Goal: Transaction & Acquisition: Obtain resource

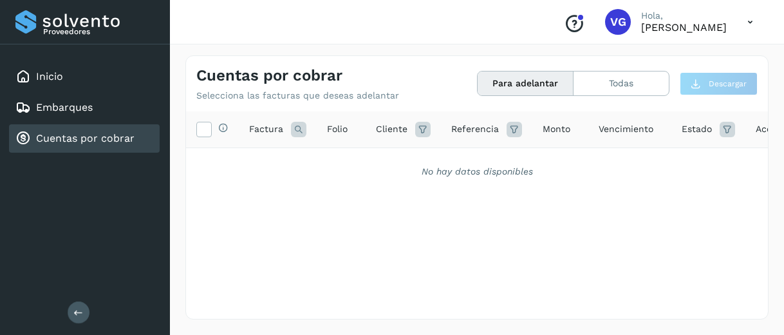
click at [126, 142] on link "Cuentas por cobrar" at bounding box center [85, 138] width 98 height 12
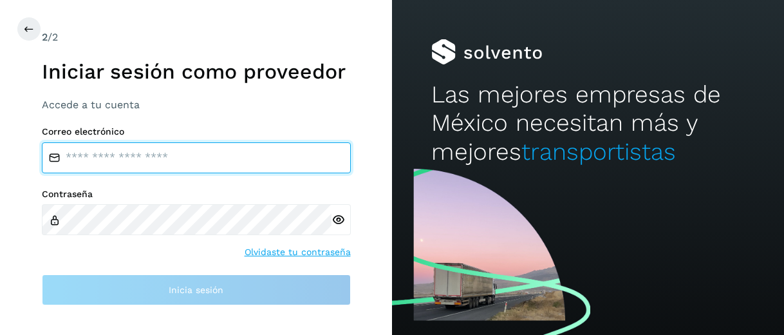
type input "**********"
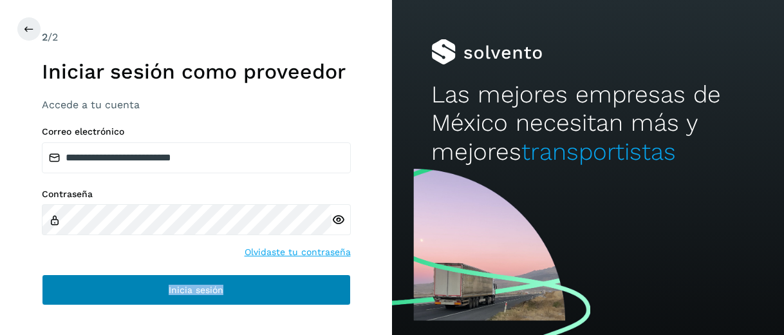
drag, startPoint x: 111, startPoint y: 312, endPoint x: 107, endPoint y: 292, distance: 20.3
click at [107, 292] on div "**********" at bounding box center [196, 167] width 392 height 335
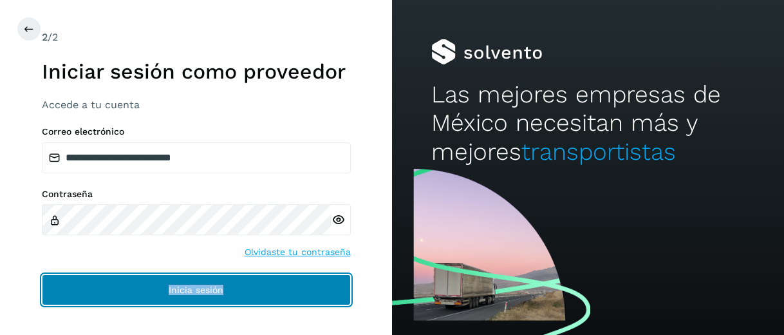
click at [107, 292] on button "Inicia sesión" at bounding box center [196, 289] width 309 height 31
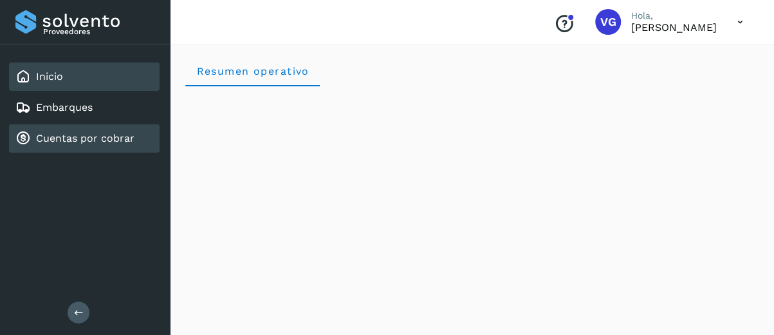
click at [100, 125] on div "Cuentas por cobrar" at bounding box center [84, 138] width 151 height 28
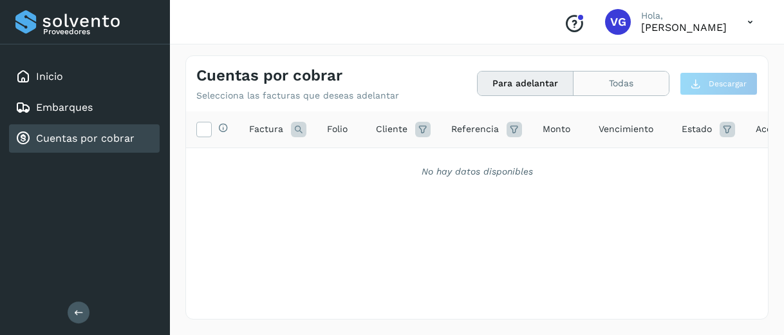
click at [616, 75] on button "Todas" at bounding box center [620, 83] width 95 height 24
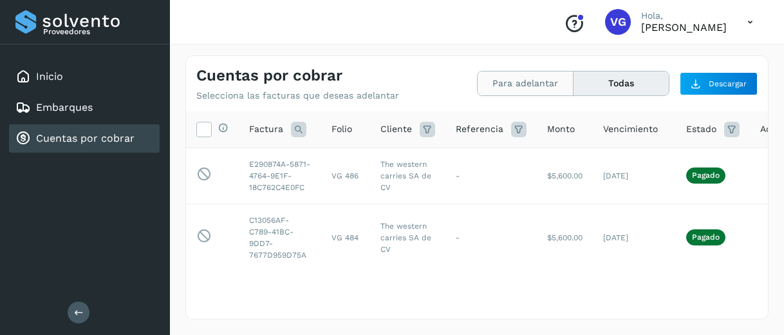
click at [533, 84] on button "Para adelantar" at bounding box center [525, 83] width 96 height 24
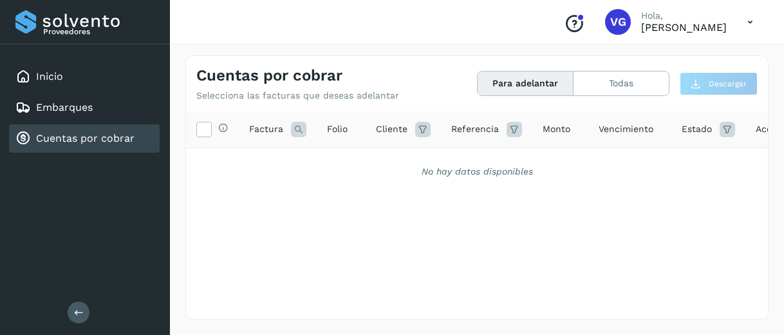
scroll to position [0, 42]
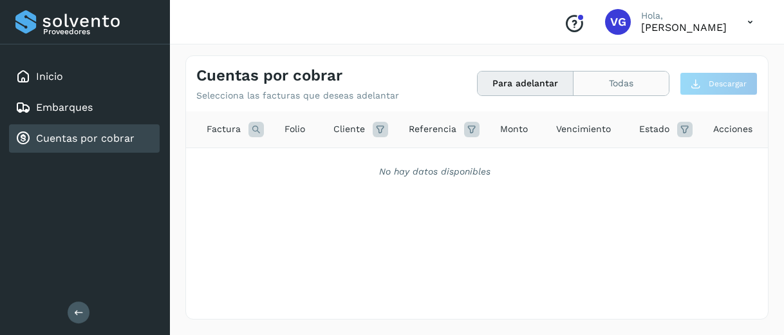
click at [594, 78] on button "Todas" at bounding box center [620, 83] width 95 height 24
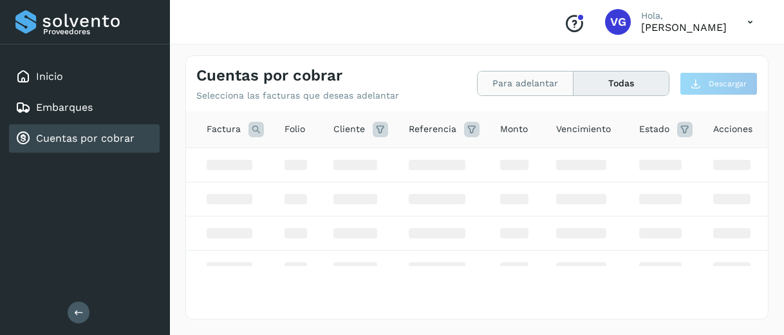
click at [530, 86] on button "Para adelantar" at bounding box center [525, 83] width 96 height 24
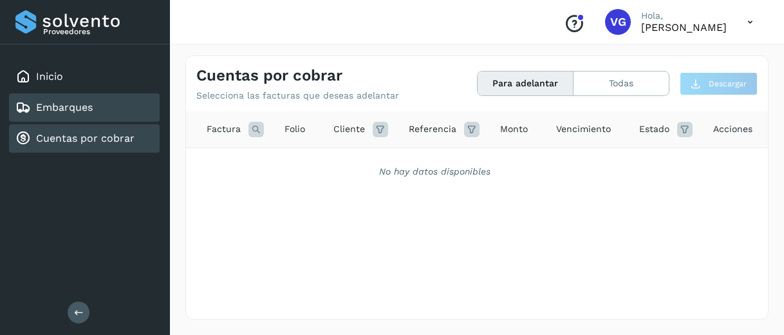
click at [80, 100] on div "Embarques" at bounding box center [53, 107] width 77 height 15
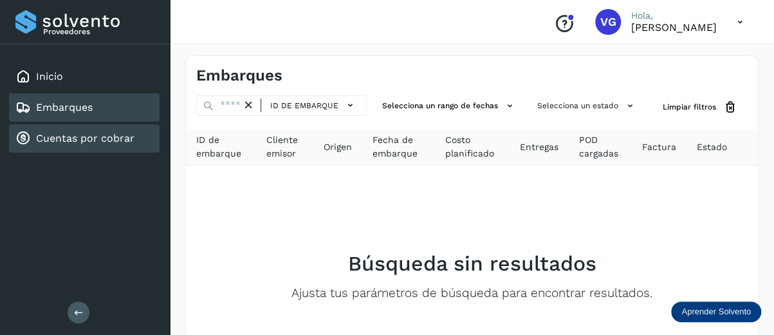
click at [107, 137] on link "Cuentas por cobrar" at bounding box center [85, 138] width 98 height 12
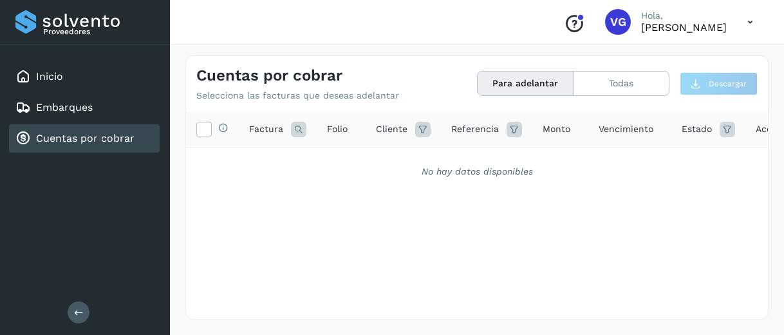
click at [102, 129] on div "Cuentas por cobrar" at bounding box center [84, 138] width 151 height 28
click at [101, 149] on div "Cuentas por cobrar" at bounding box center [84, 138] width 151 height 28
click at [508, 79] on button "Para adelantar" at bounding box center [525, 83] width 96 height 24
click at [612, 79] on button "Todas" at bounding box center [620, 83] width 95 height 24
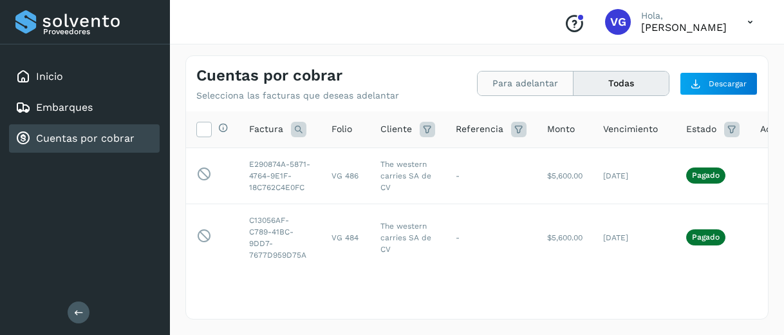
click at [533, 91] on button "Para adelantar" at bounding box center [525, 83] width 96 height 24
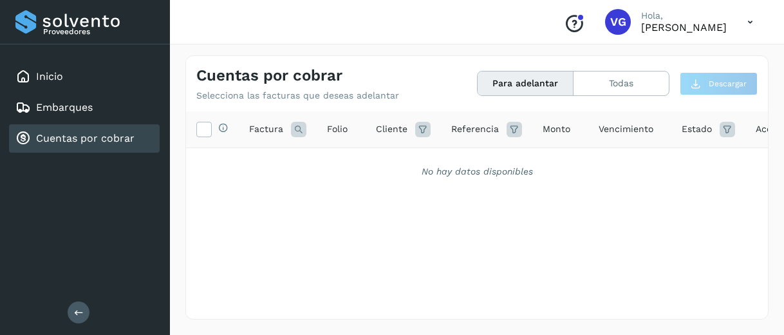
click at [529, 82] on button "Para adelantar" at bounding box center [525, 83] width 96 height 24
click at [638, 88] on button "Todas" at bounding box center [620, 83] width 95 height 24
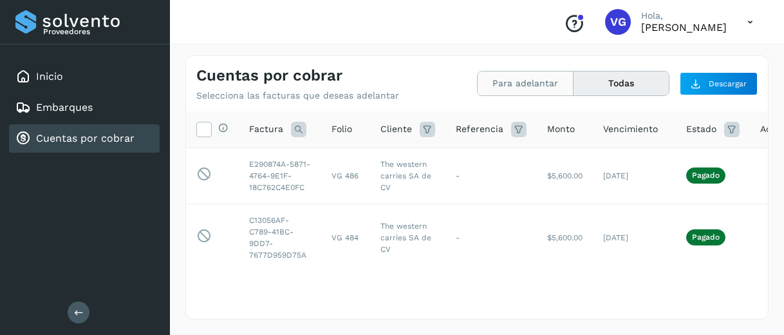
click at [549, 83] on button "Para adelantar" at bounding box center [525, 83] width 96 height 24
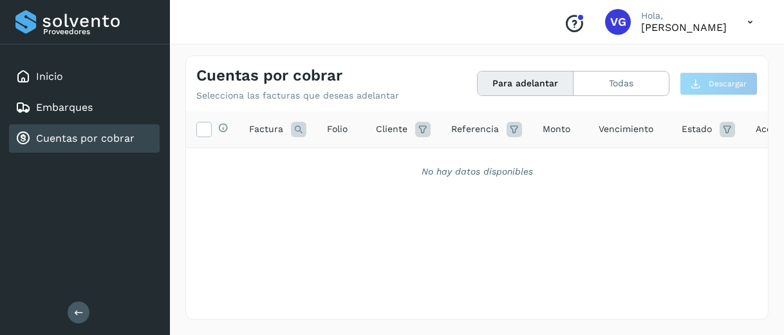
click at [549, 83] on button "Para adelantar" at bounding box center [525, 83] width 96 height 24
click at [595, 83] on button "Todas" at bounding box center [620, 83] width 95 height 24
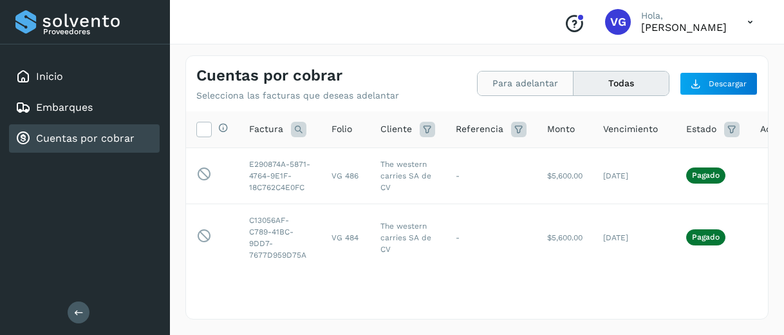
click at [533, 83] on button "Para adelantar" at bounding box center [525, 83] width 96 height 24
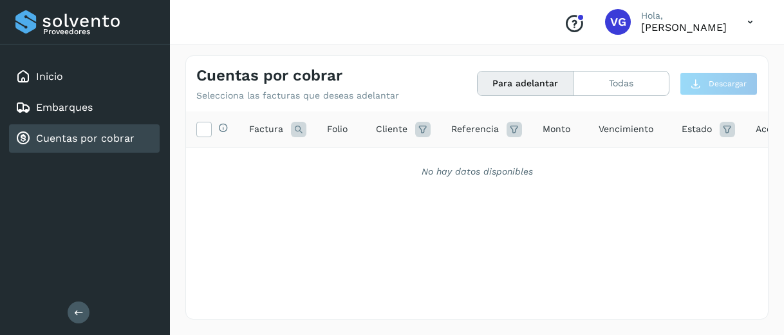
click at [524, 89] on button "Para adelantar" at bounding box center [525, 83] width 96 height 24
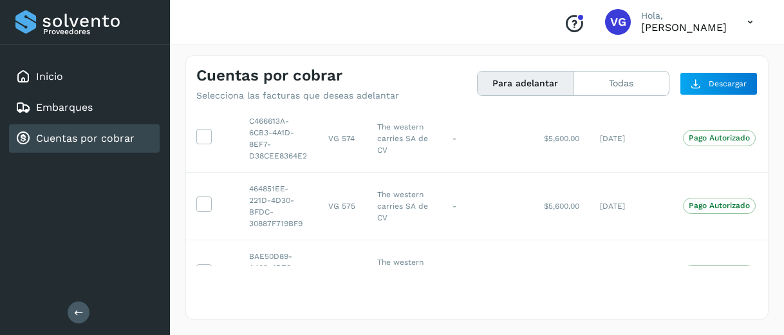
scroll to position [51, 0]
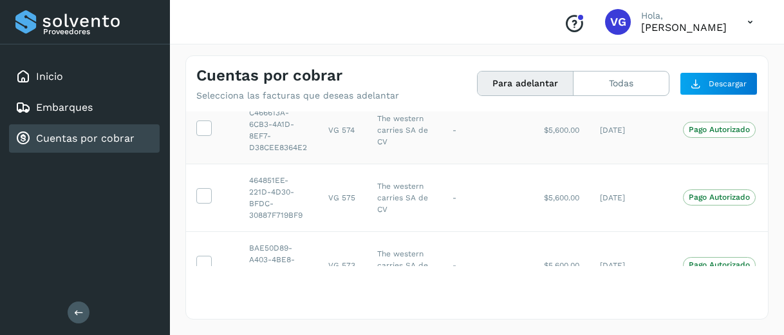
click at [755, 127] on td "Pago Autorizado" at bounding box center [718, 130] width 93 height 68
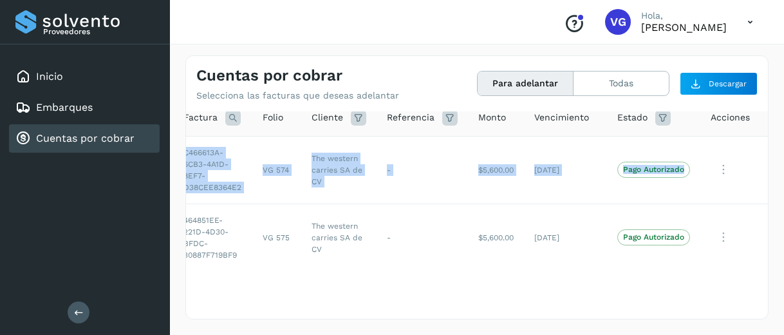
drag, startPoint x: 755, startPoint y: 127, endPoint x: 767, endPoint y: 114, distance: 18.2
click at [767, 114] on div "Cuentas por cobrar Selecciona las facturas que deseas adelantar Para adelantar …" at bounding box center [476, 187] width 583 height 264
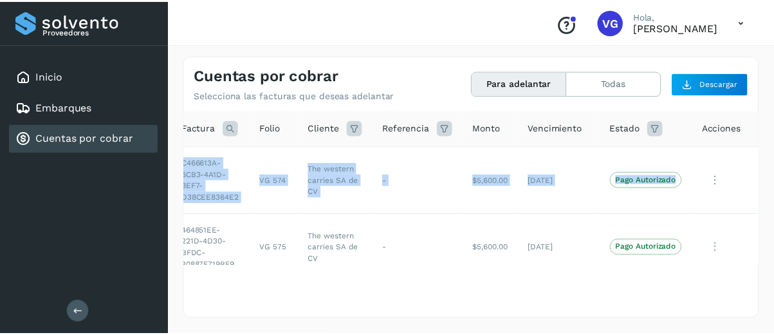
scroll to position [1, 0]
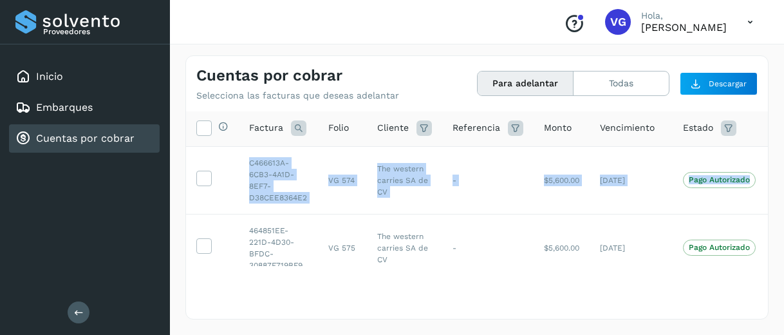
click at [275, 330] on div "Cuentas por cobrar Selecciona las facturas que deseas adelantar Para adelantar …" at bounding box center [477, 187] width 614 height 295
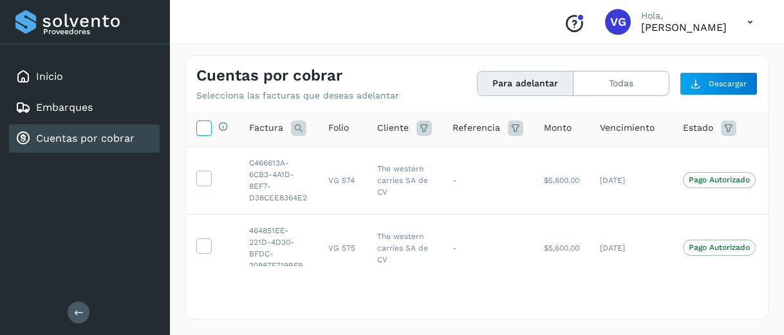
click at [206, 131] on icon at bounding box center [204, 127] width 14 height 14
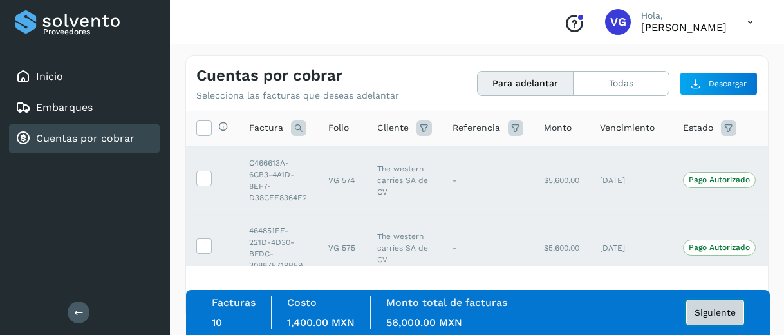
click at [724, 308] on span "Siguiente" at bounding box center [714, 312] width 41 height 9
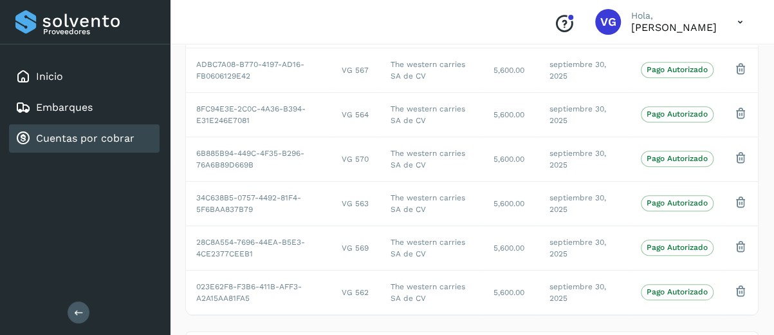
scroll to position [522, 0]
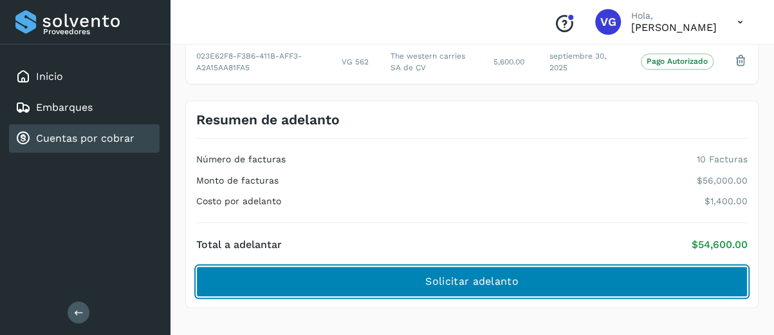
click at [628, 272] on button "Solicitar adelanto" at bounding box center [471, 281] width 551 height 31
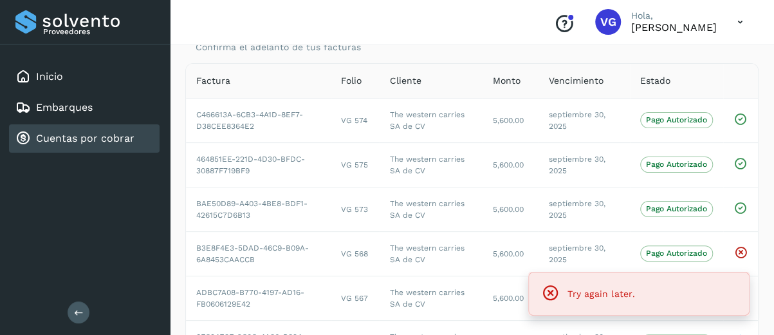
scroll to position [54, 0]
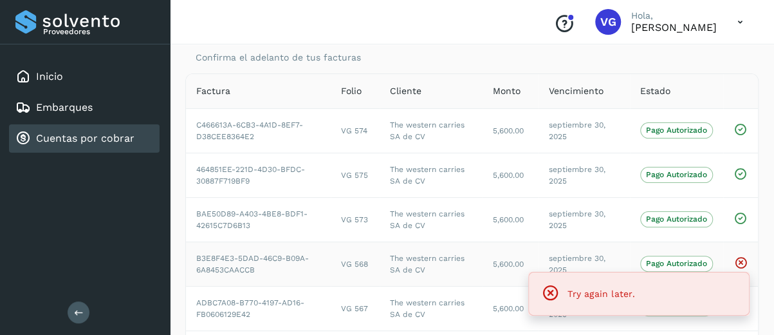
click at [739, 267] on icon at bounding box center [741, 262] width 14 height 14
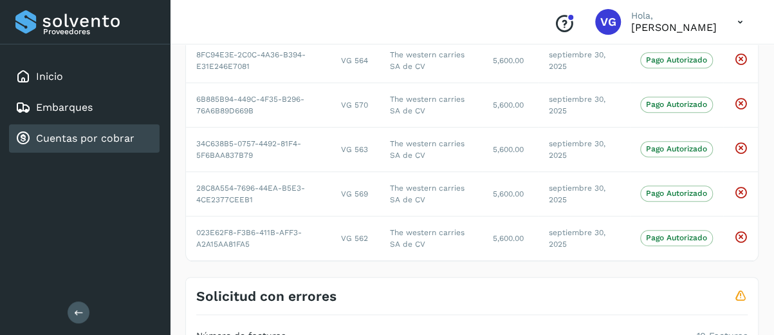
scroll to position [635, 0]
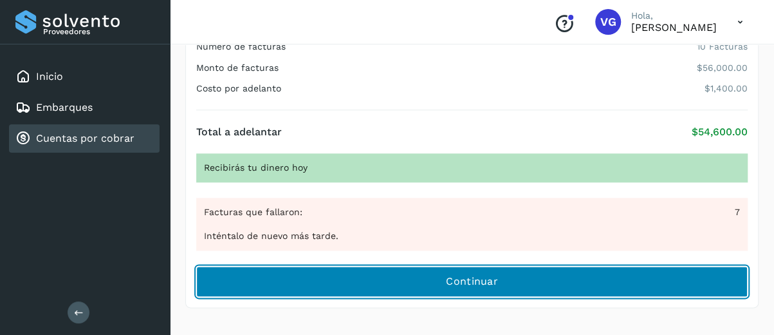
click at [638, 279] on button "Continuar" at bounding box center [471, 281] width 551 height 31
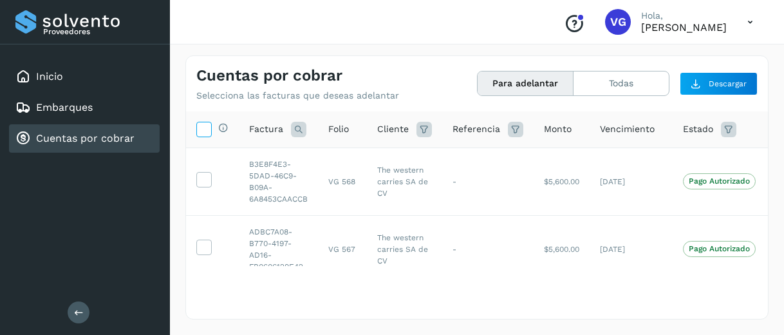
click at [199, 124] on icon at bounding box center [204, 129] width 14 height 14
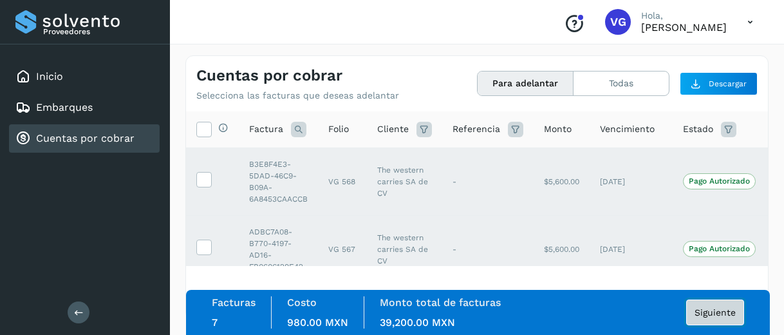
click at [710, 312] on span "Siguiente" at bounding box center [714, 312] width 41 height 9
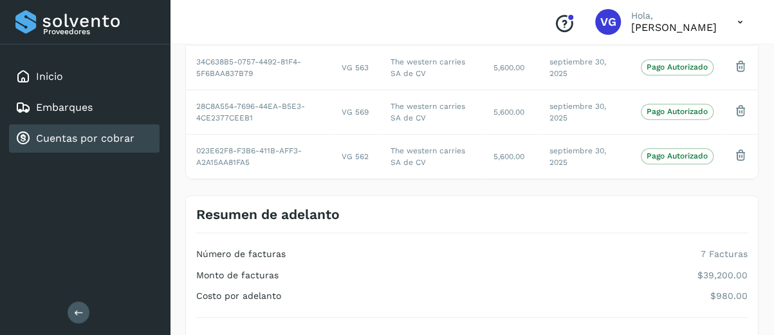
scroll to position [390, 0]
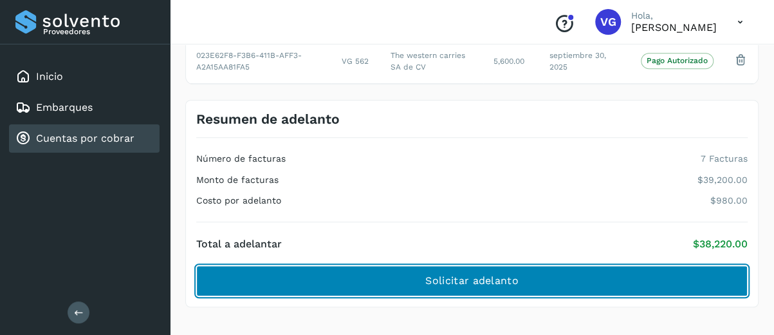
click at [629, 280] on button "Solicitar adelanto" at bounding box center [471, 280] width 551 height 31
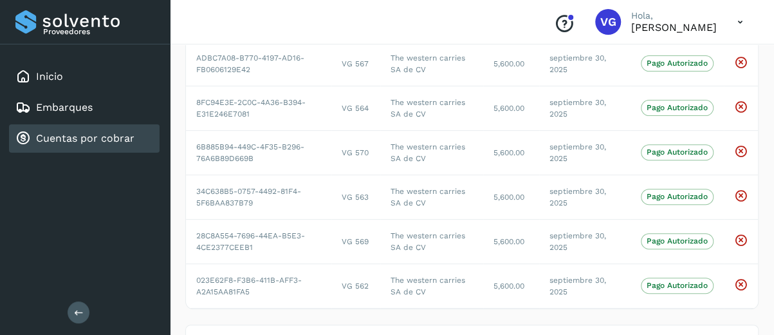
scroll to position [0, 0]
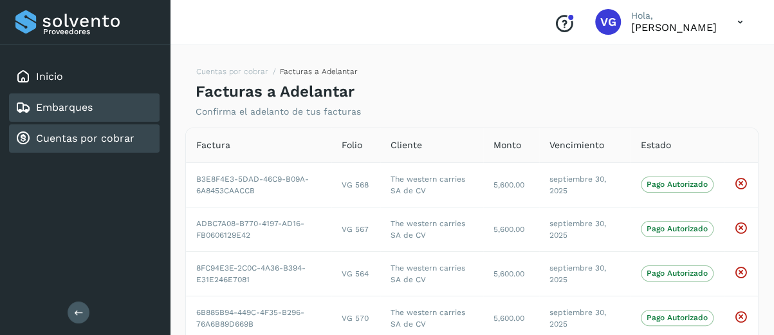
click at [82, 106] on link "Embarques" at bounding box center [64, 107] width 57 height 12
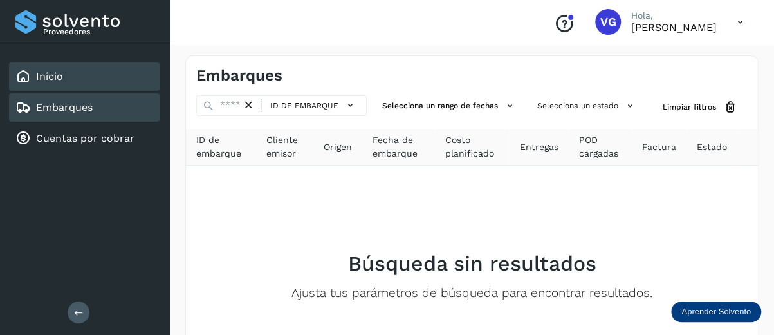
click at [71, 82] on div "Inicio" at bounding box center [84, 76] width 151 height 28
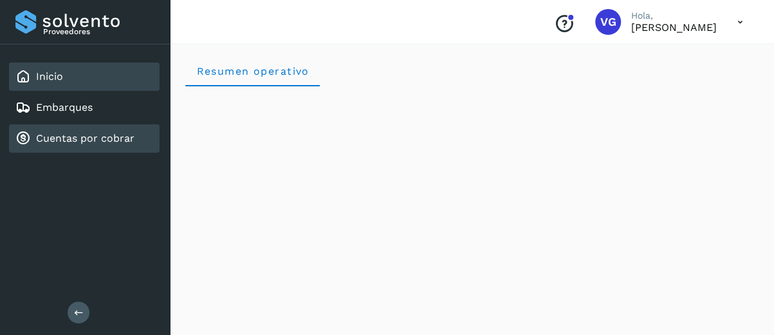
click at [96, 138] on link "Cuentas por cobrar" at bounding box center [85, 138] width 98 height 12
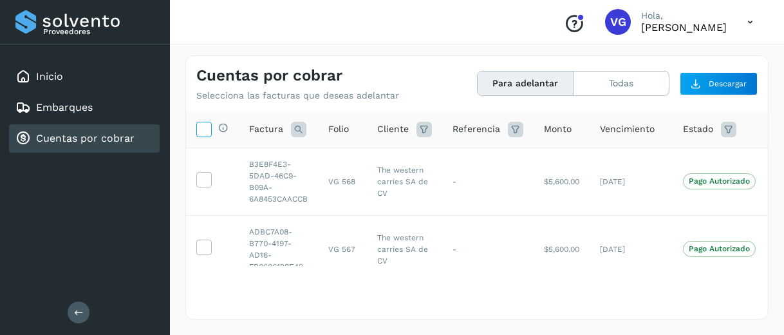
click at [207, 129] on icon at bounding box center [204, 129] width 14 height 14
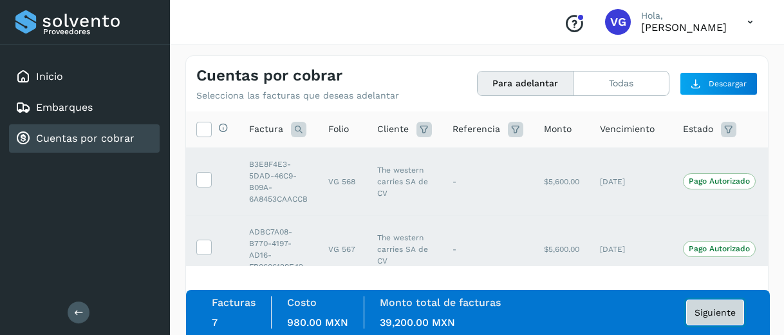
click at [705, 308] on span "Siguiente" at bounding box center [714, 312] width 41 height 9
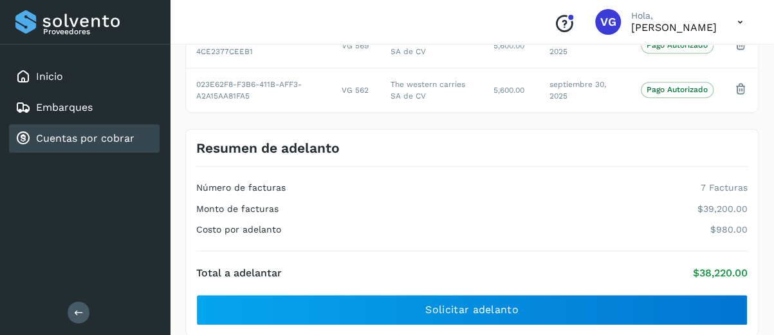
scroll to position [390, 0]
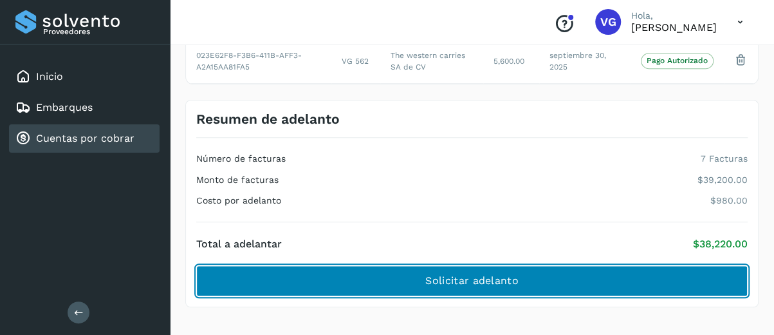
click at [659, 272] on button "Solicitar adelanto" at bounding box center [471, 280] width 551 height 31
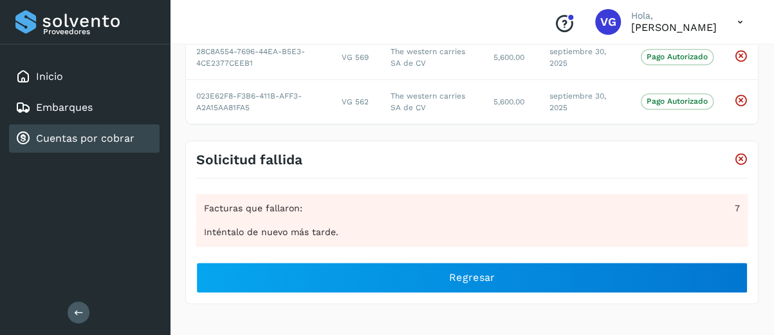
scroll to position [346, 0]
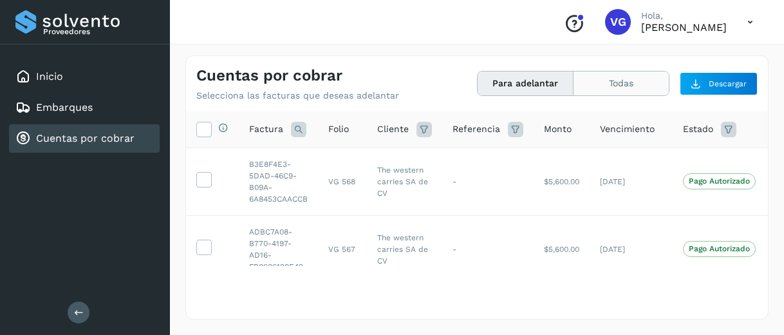
click at [589, 86] on button "Todas" at bounding box center [620, 83] width 95 height 24
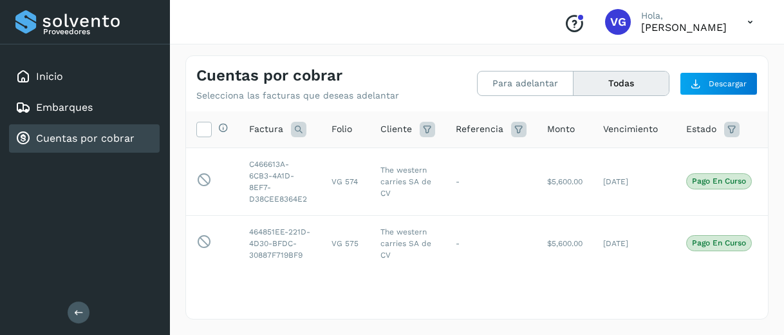
click at [129, 145] on div "Cuentas por cobrar" at bounding box center [74, 138] width 119 height 15
click at [493, 78] on button "Para adelantar" at bounding box center [525, 83] width 96 height 24
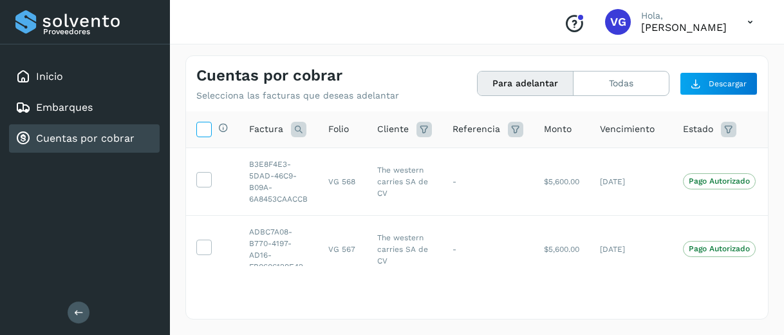
click at [201, 132] on icon at bounding box center [204, 129] width 14 height 14
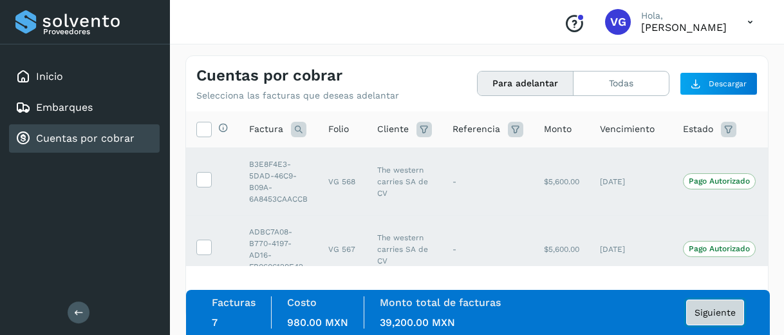
click at [705, 308] on span "Siguiente" at bounding box center [714, 312] width 41 height 9
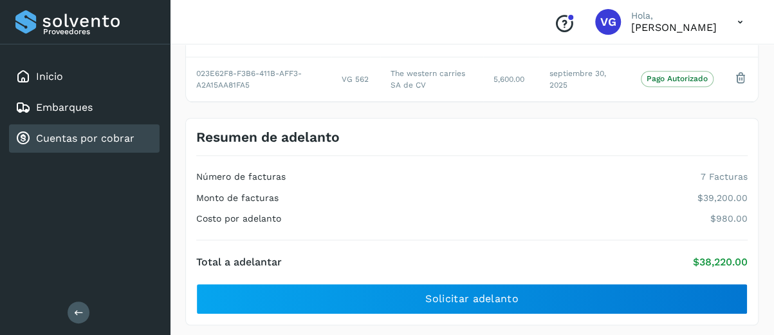
scroll to position [390, 0]
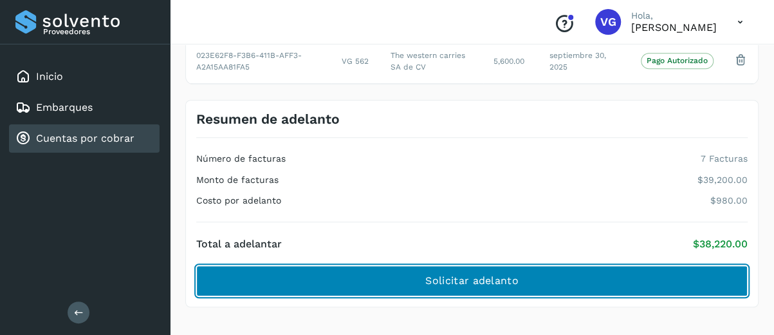
click at [660, 267] on button "Solicitar adelanto" at bounding box center [471, 280] width 551 height 31
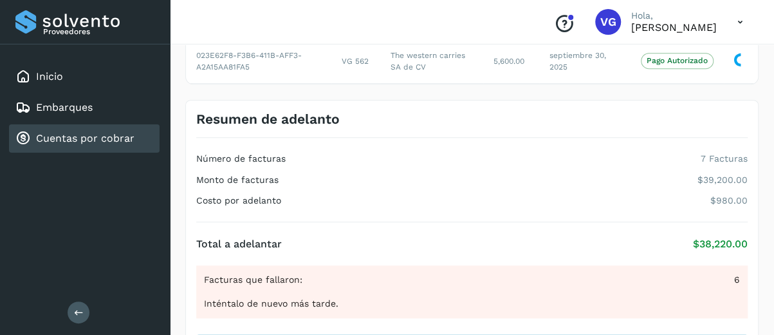
scroll to position [346, 0]
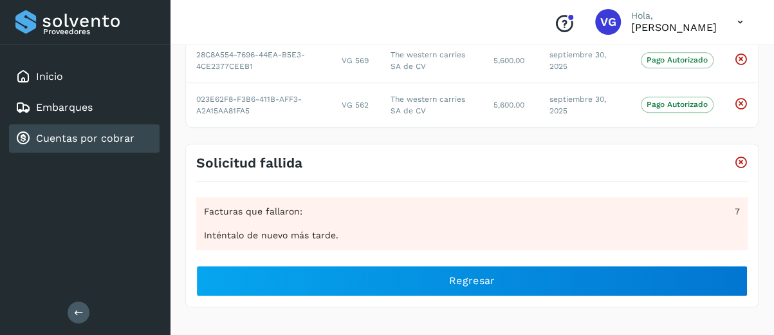
click at [742, 26] on icon at bounding box center [740, 22] width 26 height 26
click at [655, 60] on div "Cerrar sesión" at bounding box center [676, 58] width 153 height 24
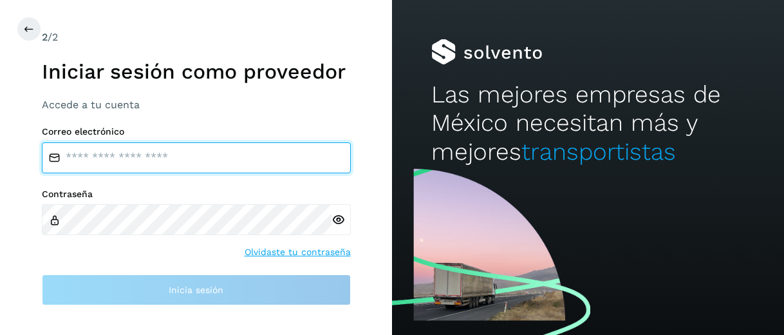
type input "**********"
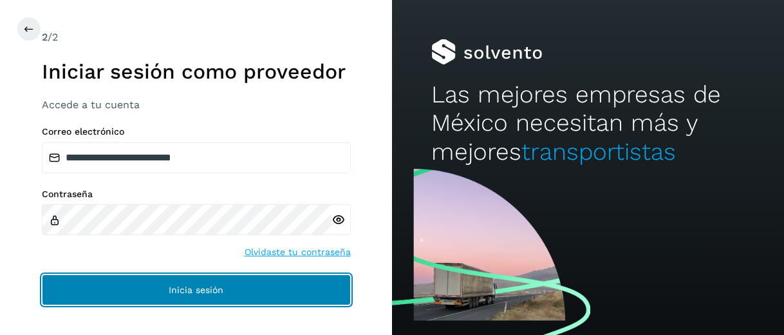
click at [297, 293] on button "Inicia sesión" at bounding box center [196, 289] width 309 height 31
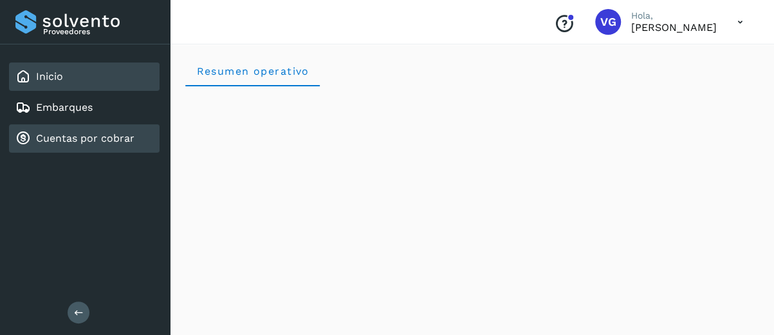
click at [93, 131] on div "Cuentas por cobrar" at bounding box center [74, 138] width 119 height 15
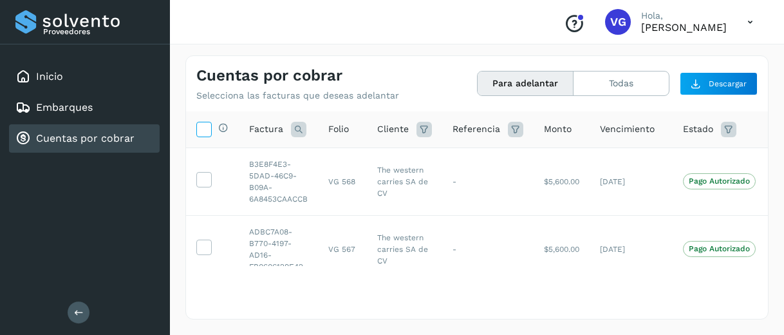
click at [201, 122] on icon at bounding box center [204, 129] width 14 height 14
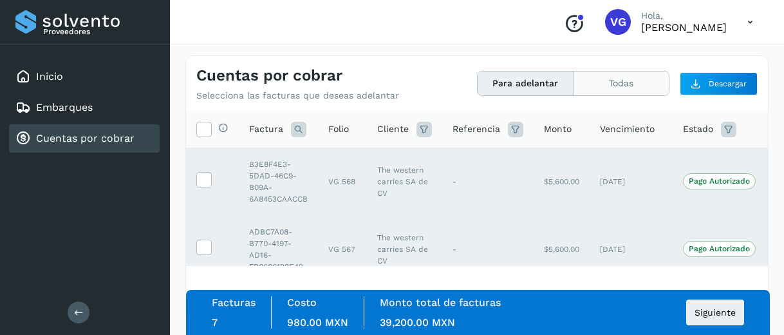
click at [638, 86] on button "Todas" at bounding box center [620, 83] width 95 height 24
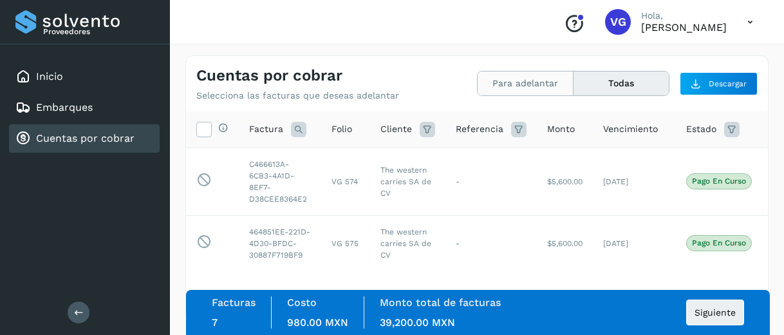
click at [538, 80] on button "Para adelantar" at bounding box center [525, 83] width 96 height 24
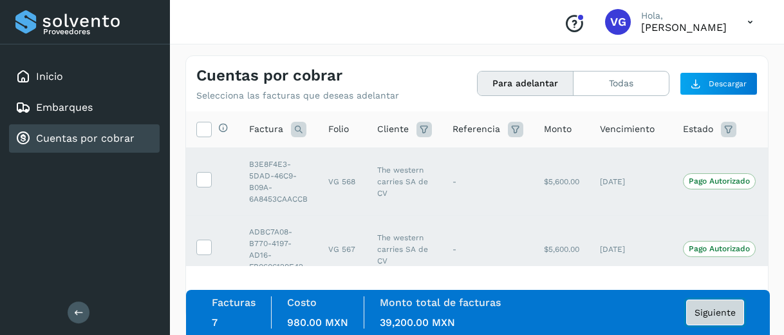
click at [695, 315] on span "Siguiente" at bounding box center [714, 312] width 41 height 9
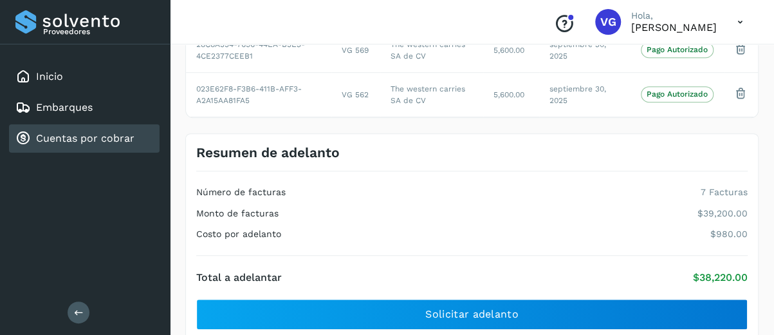
scroll to position [390, 0]
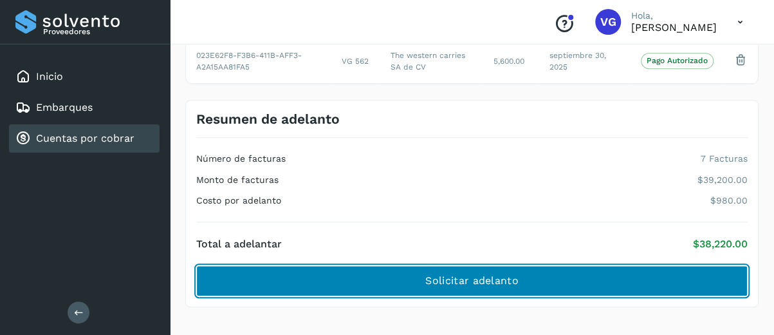
click at [630, 273] on button "Solicitar adelanto" at bounding box center [471, 280] width 551 height 31
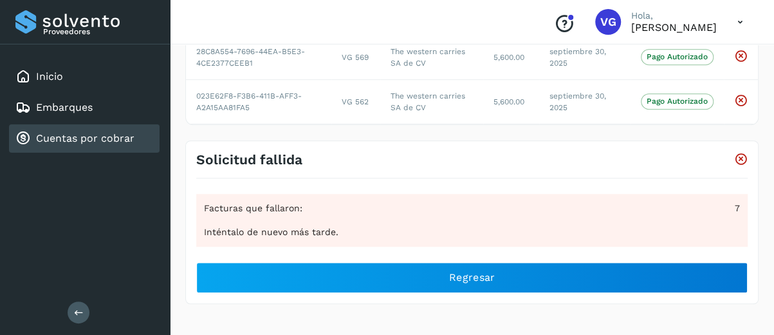
scroll to position [346, 0]
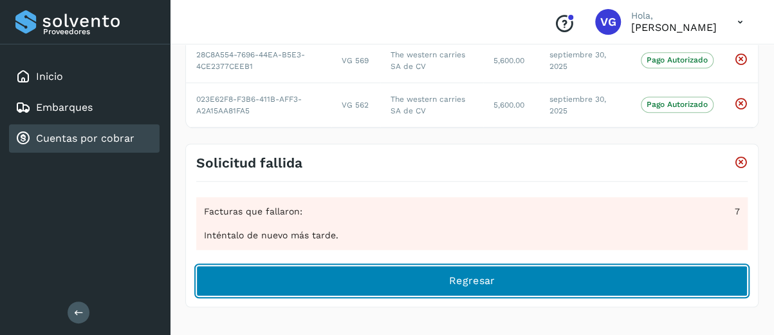
click at [484, 280] on span "Regresar" at bounding box center [472, 280] width 46 height 14
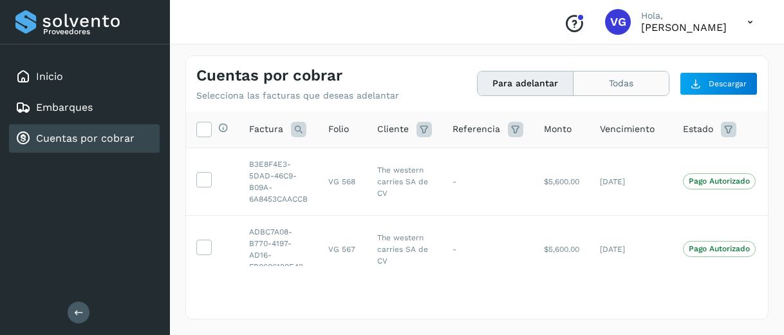
click at [610, 75] on button "Todas" at bounding box center [620, 83] width 95 height 24
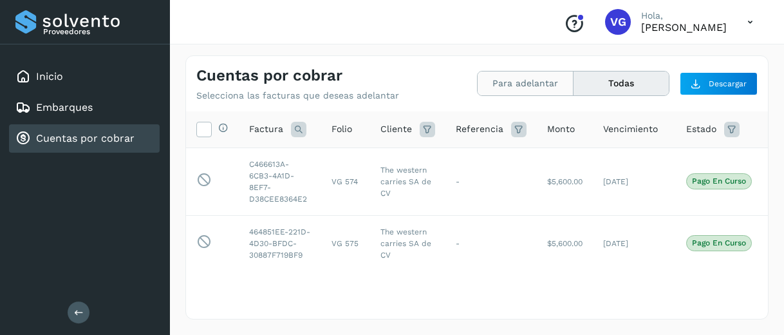
click at [522, 84] on button "Para adelantar" at bounding box center [525, 83] width 96 height 24
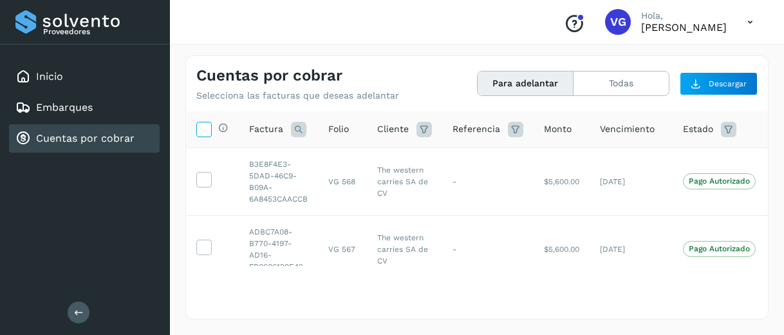
click at [205, 129] on icon at bounding box center [204, 129] width 14 height 14
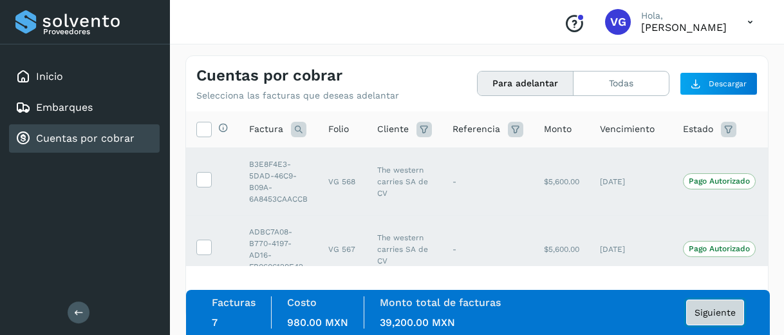
click at [711, 314] on span "Siguiente" at bounding box center [714, 312] width 41 height 9
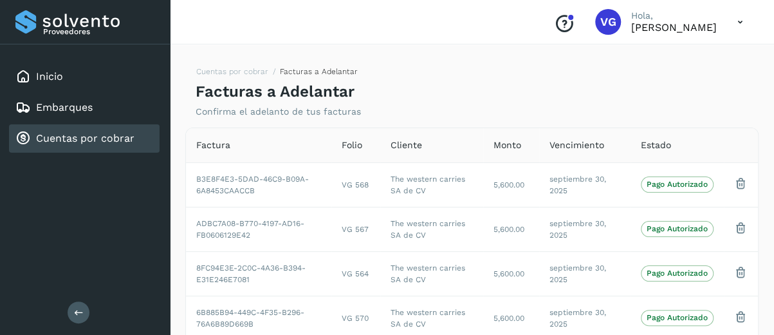
click at [98, 145] on div "Cuentas por cobrar" at bounding box center [74, 138] width 119 height 15
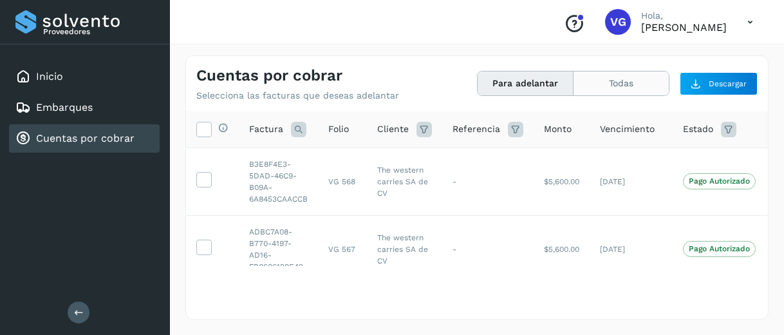
click at [632, 93] on button "Todas" at bounding box center [620, 83] width 95 height 24
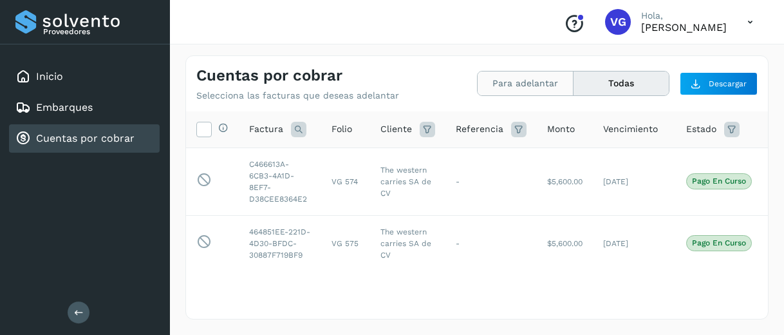
click at [529, 82] on button "Para adelantar" at bounding box center [525, 83] width 96 height 24
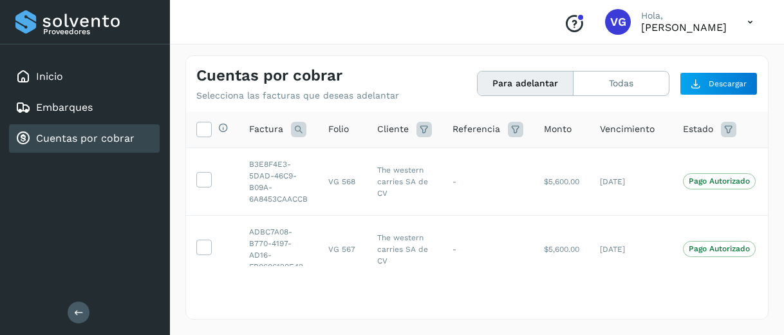
click at [203, 137] on label at bounding box center [203, 129] width 15 height 15
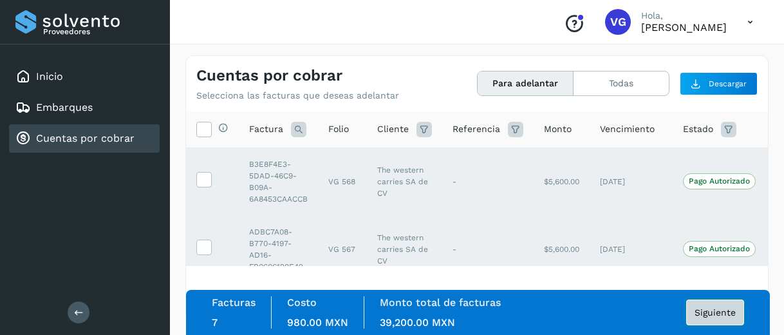
click at [724, 305] on button "Siguiente" at bounding box center [715, 312] width 58 height 26
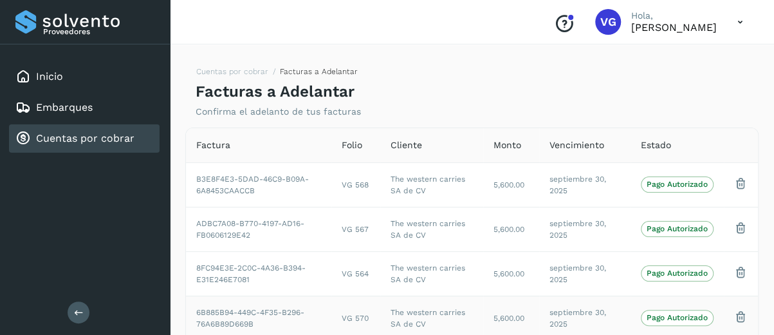
click at [371, 326] on td "VG 570" at bounding box center [355, 317] width 49 height 44
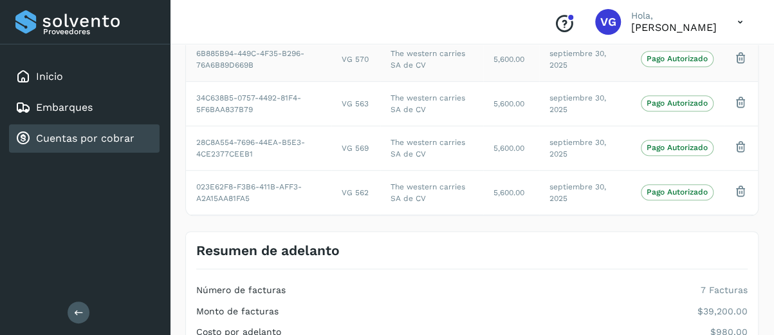
scroll to position [339, 0]
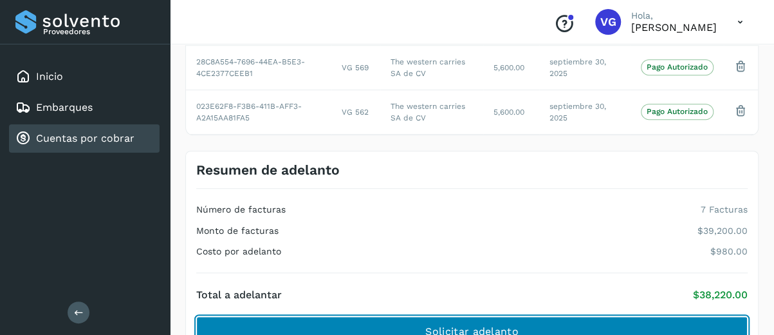
click at [371, 326] on button "Solicitar adelanto" at bounding box center [471, 331] width 551 height 31
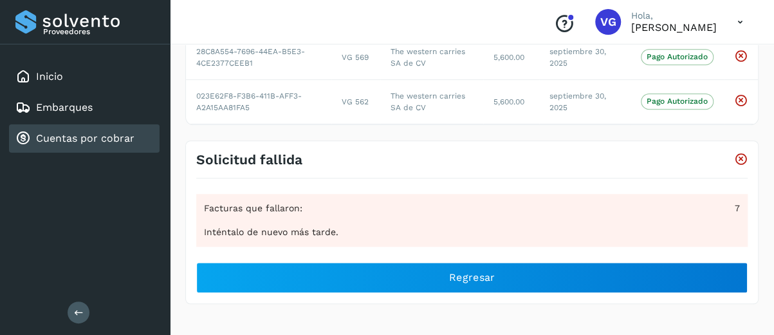
scroll to position [346, 0]
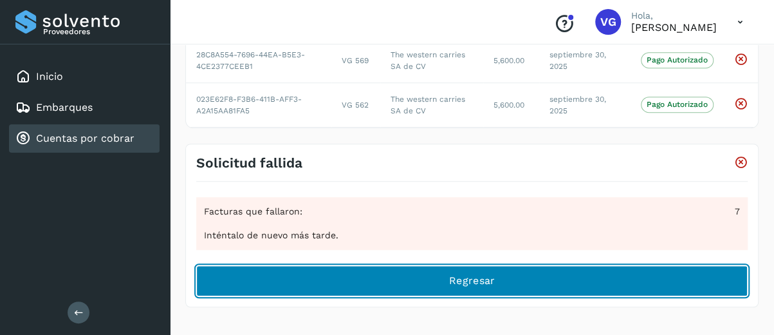
click at [641, 265] on button "Regresar" at bounding box center [471, 280] width 551 height 31
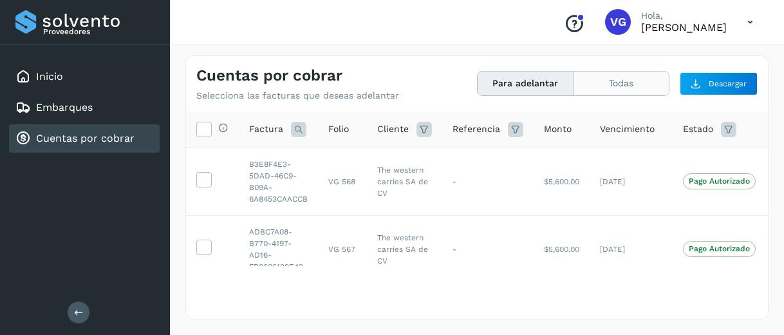
click at [633, 84] on button "Todas" at bounding box center [620, 83] width 95 height 24
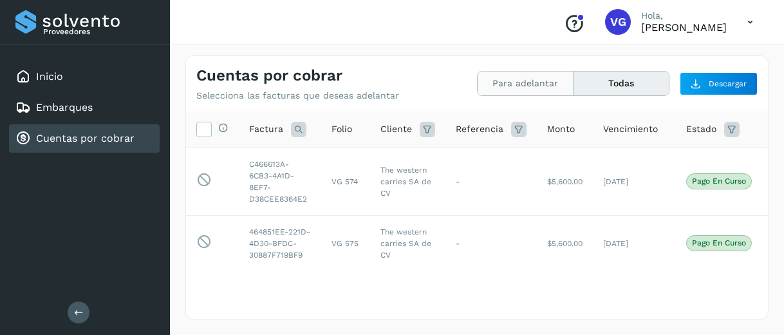
click at [517, 84] on button "Para adelantar" at bounding box center [525, 83] width 96 height 24
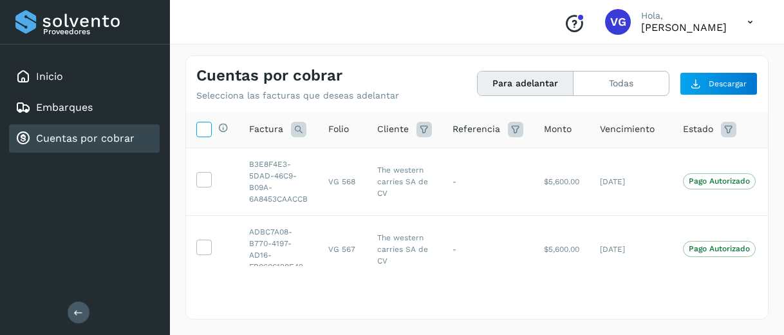
click at [210, 129] on icon at bounding box center [204, 129] width 14 height 14
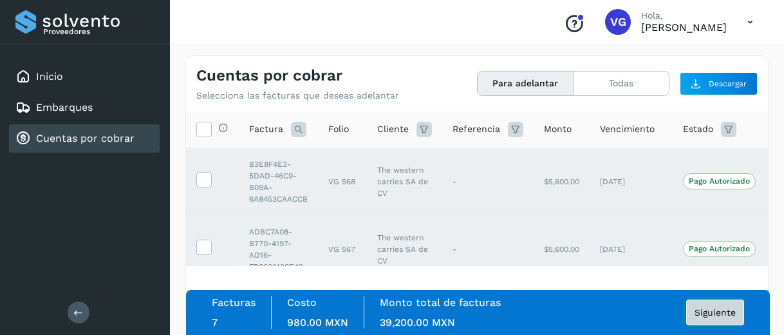
click at [706, 319] on button "Siguiente" at bounding box center [715, 312] width 58 height 26
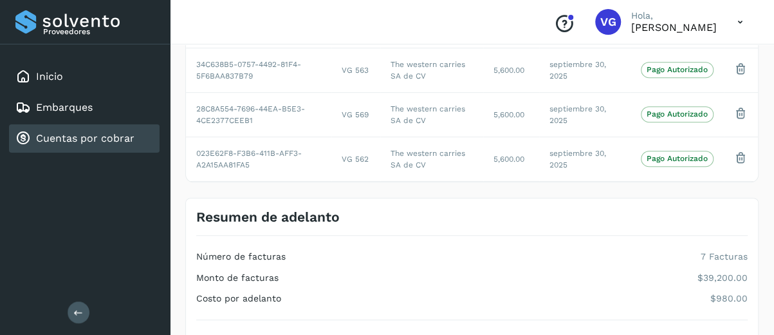
scroll to position [390, 0]
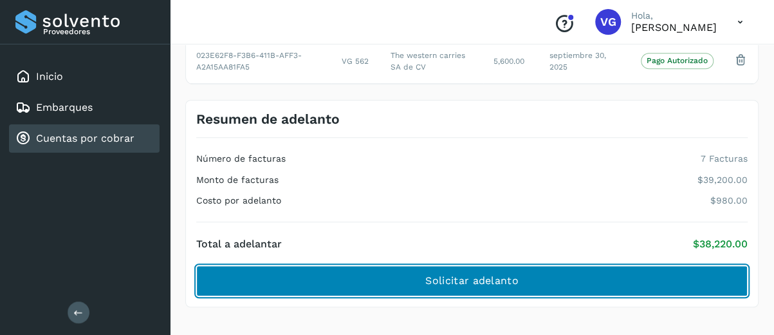
click at [661, 278] on button "Solicitar adelanto" at bounding box center [471, 280] width 551 height 31
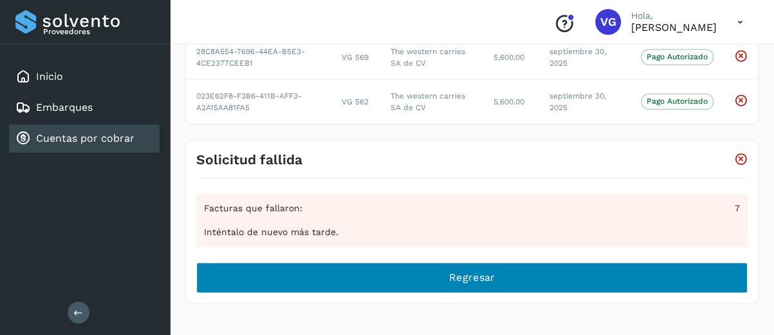
scroll to position [346, 0]
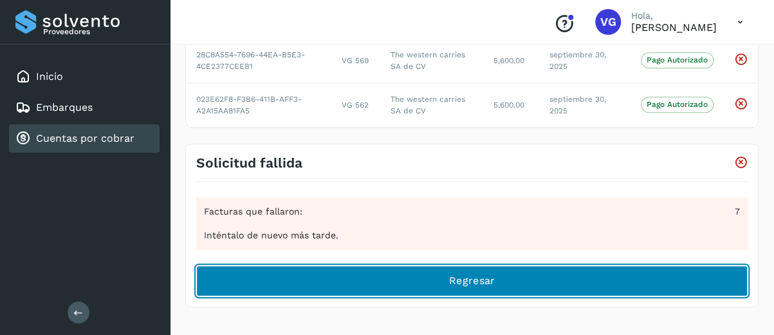
click at [620, 271] on button "Regresar" at bounding box center [471, 280] width 551 height 31
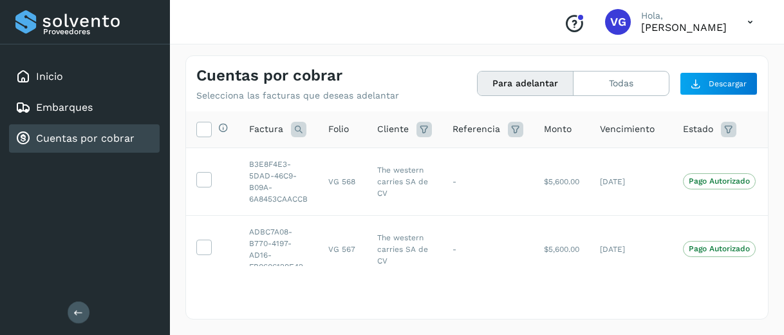
click at [121, 141] on link "Cuentas por cobrar" at bounding box center [85, 138] width 98 height 12
click at [607, 86] on button "Todas" at bounding box center [620, 83] width 95 height 24
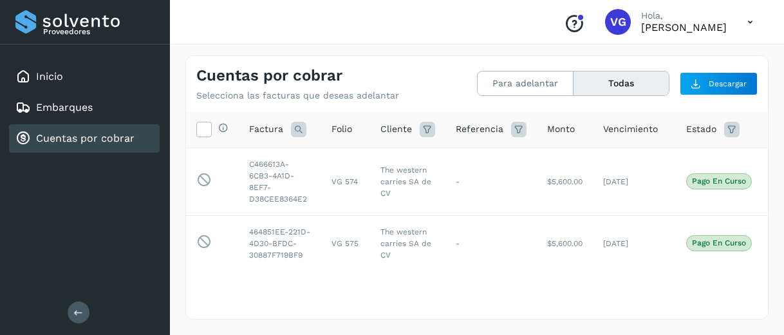
click at [607, 86] on button "Todas" at bounding box center [620, 83] width 95 height 24
click at [524, 82] on button "Para adelantar" at bounding box center [525, 83] width 96 height 24
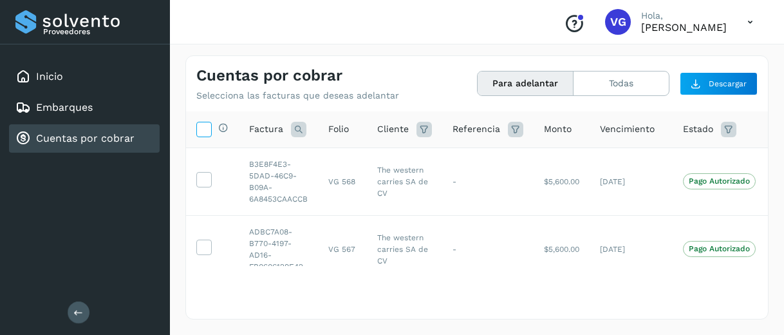
click at [197, 127] on icon at bounding box center [204, 129] width 14 height 14
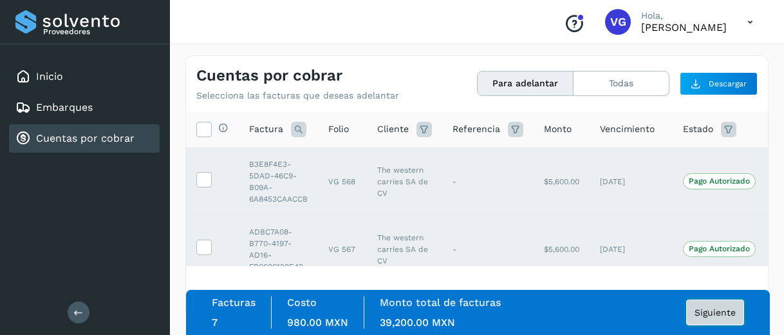
click at [717, 319] on button "Siguiente" at bounding box center [715, 312] width 58 height 26
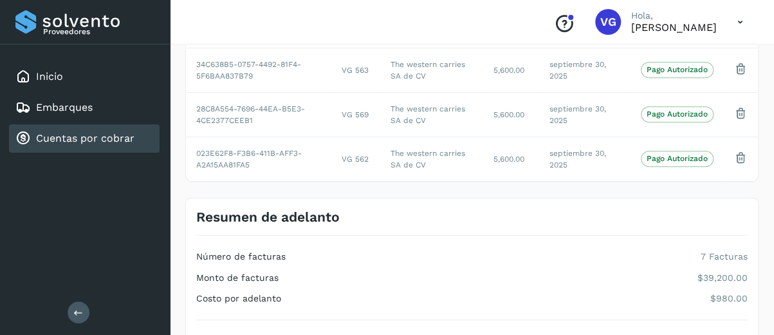
scroll to position [387, 0]
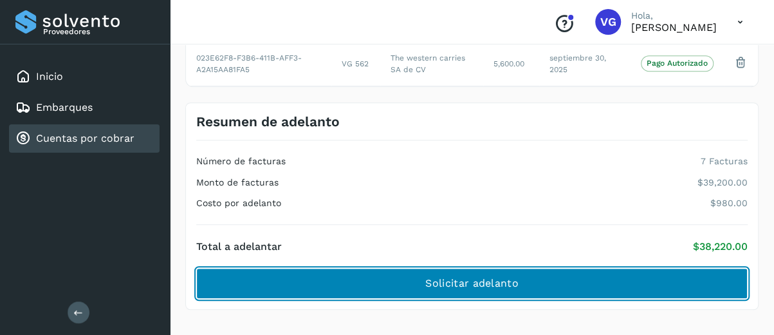
click at [558, 277] on button "Solicitar adelanto" at bounding box center [471, 283] width 551 height 31
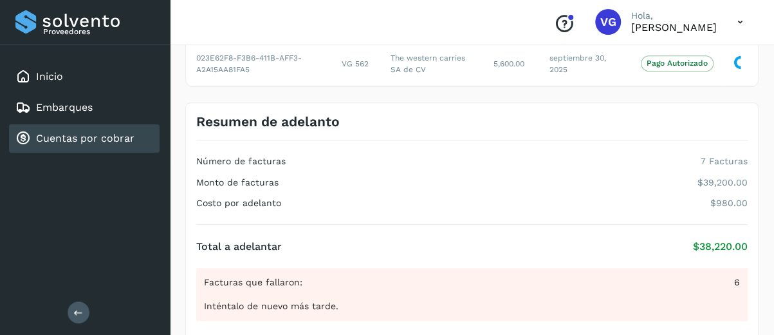
scroll to position [346, 0]
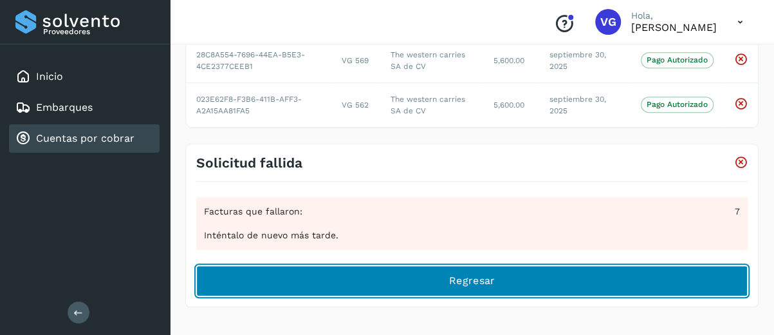
click at [596, 275] on button "Regresar" at bounding box center [471, 280] width 551 height 31
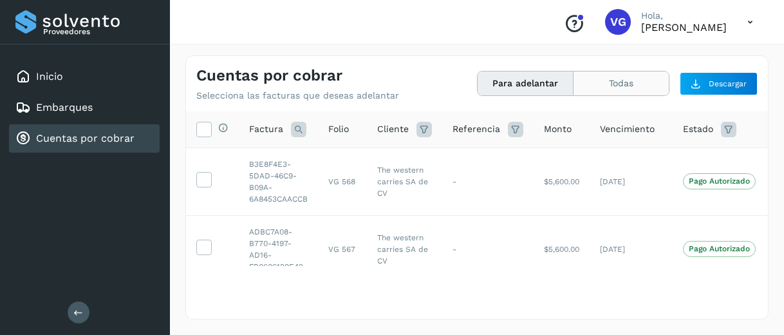
click at [582, 74] on button "Todas" at bounding box center [620, 83] width 95 height 24
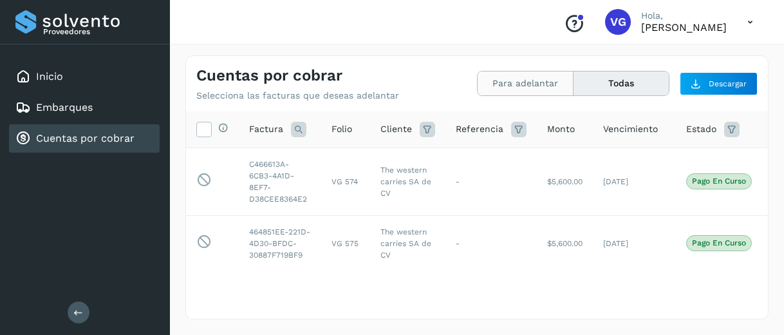
click at [524, 82] on button "Para adelantar" at bounding box center [525, 83] width 96 height 24
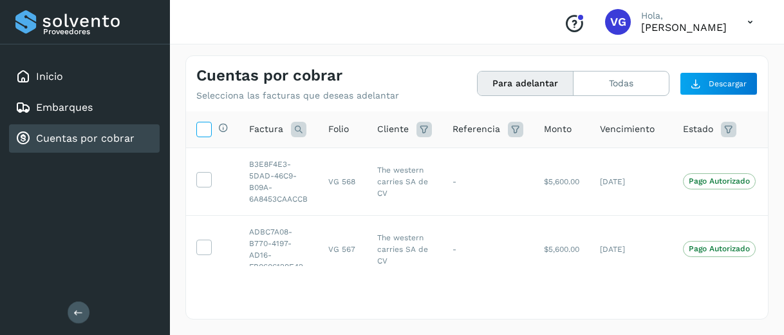
click at [205, 128] on icon at bounding box center [204, 129] width 14 height 14
click at [316, 312] on div "Selecciona todas las facturas disponibles para adelanto Factura Folio Cliente R…" at bounding box center [477, 214] width 582 height 206
click at [206, 128] on icon at bounding box center [204, 129] width 14 height 14
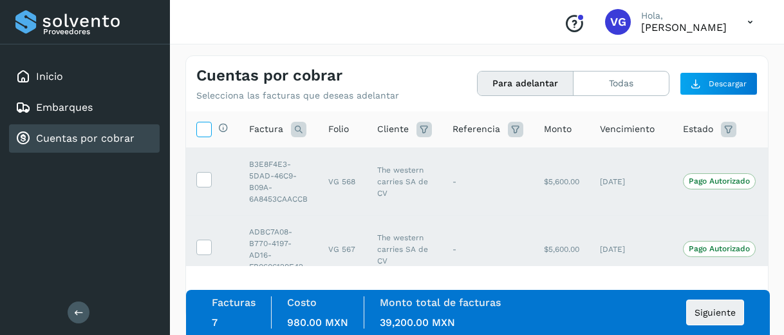
click at [206, 128] on icon at bounding box center [204, 129] width 14 height 14
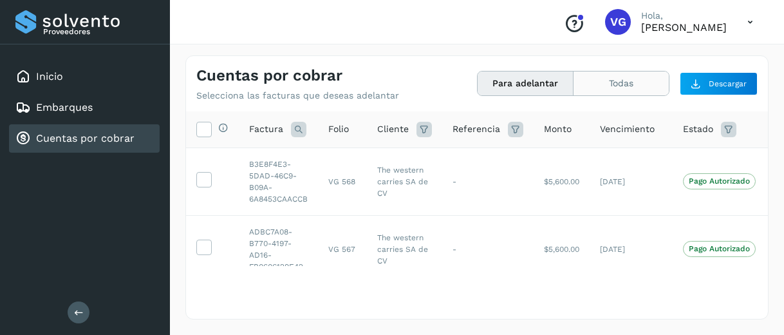
click at [638, 84] on button "Todas" at bounding box center [620, 83] width 95 height 24
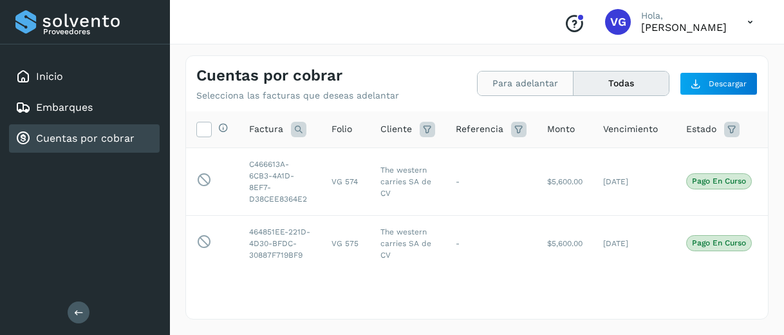
click at [544, 80] on button "Para adelantar" at bounding box center [525, 83] width 96 height 24
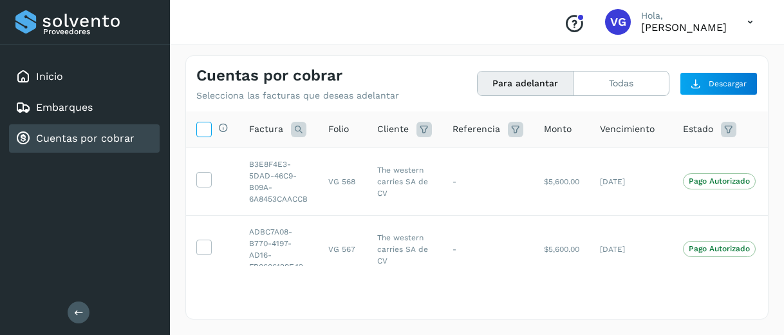
click at [201, 129] on icon at bounding box center [204, 129] width 14 height 14
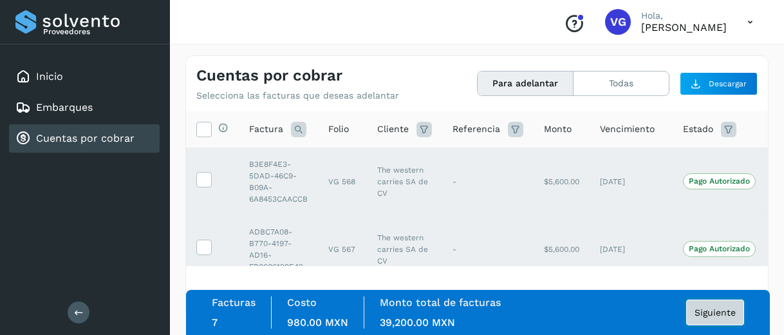
click at [715, 318] on button "Siguiente" at bounding box center [715, 312] width 58 height 26
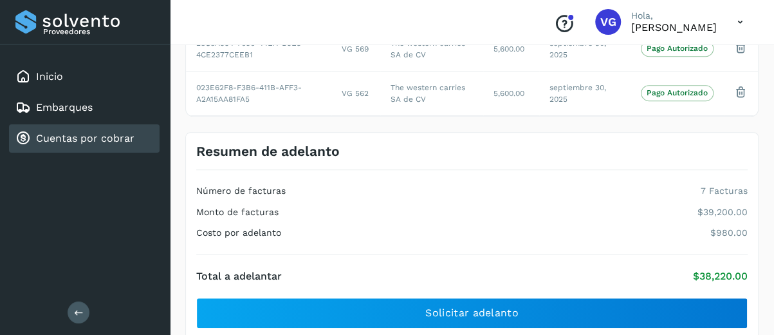
scroll to position [390, 0]
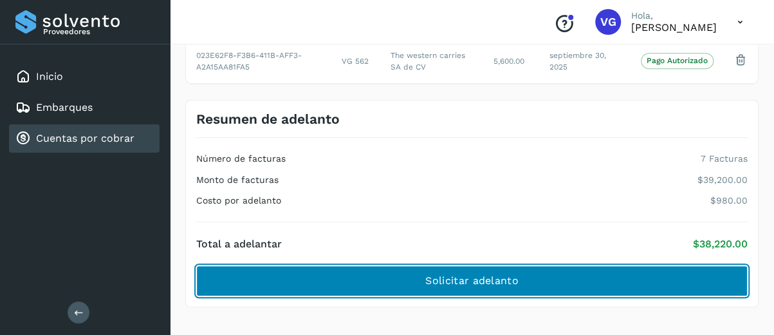
click at [679, 277] on button "Solicitar adelanto" at bounding box center [471, 280] width 551 height 31
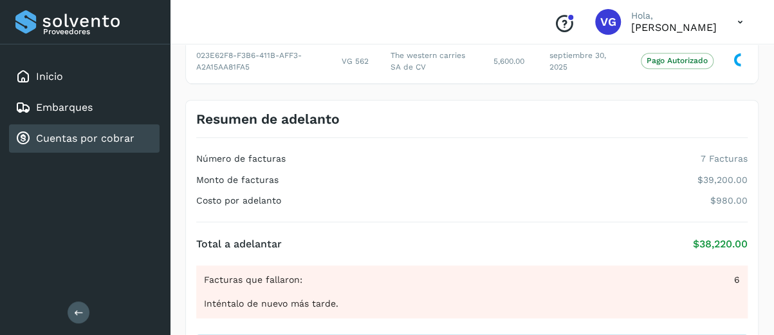
scroll to position [346, 0]
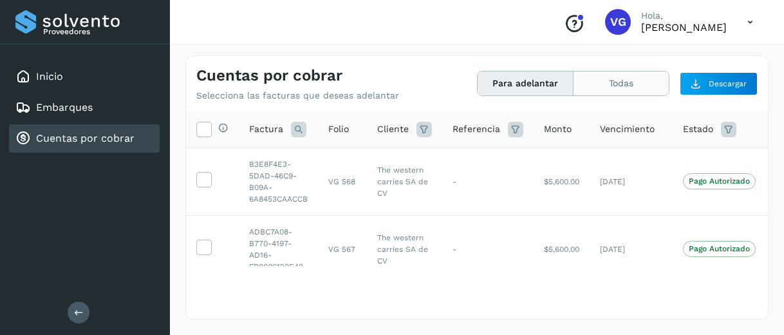
click at [650, 88] on button "Todas" at bounding box center [620, 83] width 95 height 24
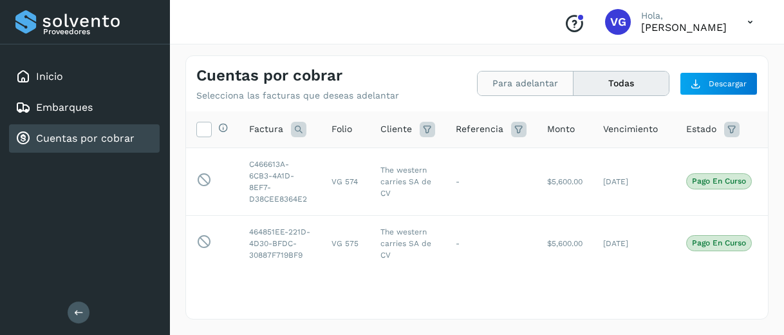
click at [517, 95] on button "Para adelantar" at bounding box center [525, 83] width 96 height 24
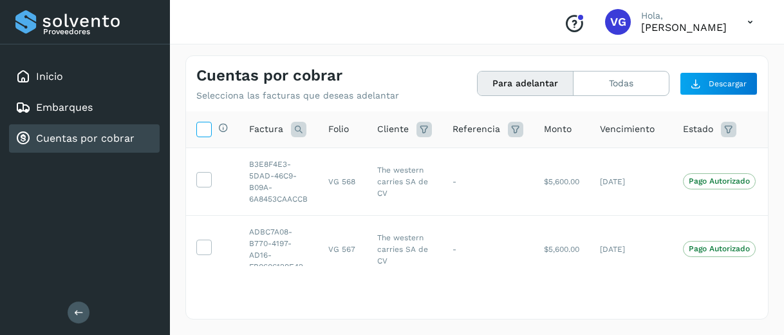
click at [205, 133] on icon at bounding box center [204, 129] width 14 height 14
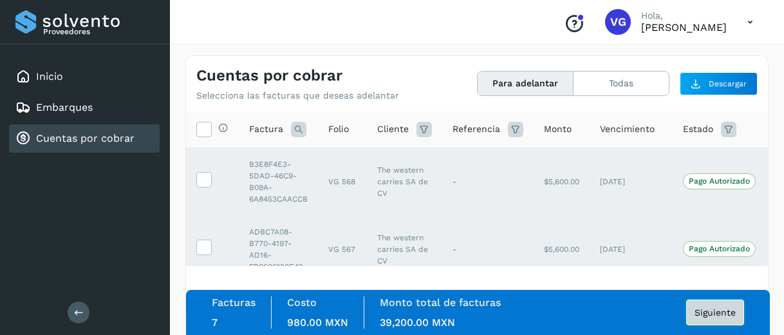
click at [723, 311] on span "Siguiente" at bounding box center [714, 312] width 41 height 9
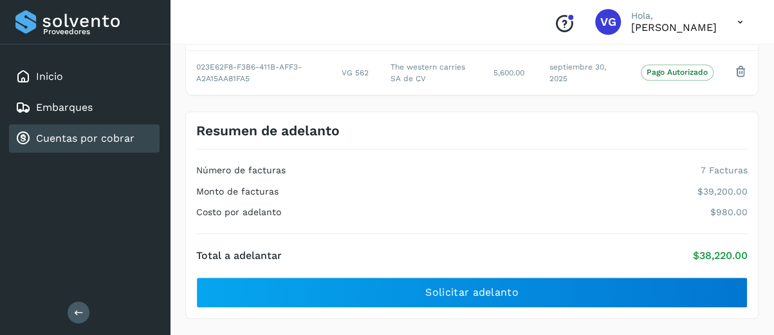
scroll to position [390, 0]
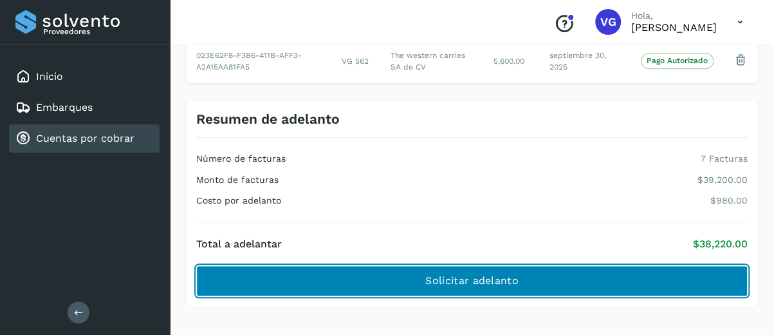
click at [582, 277] on button "Solicitar adelanto" at bounding box center [471, 280] width 551 height 31
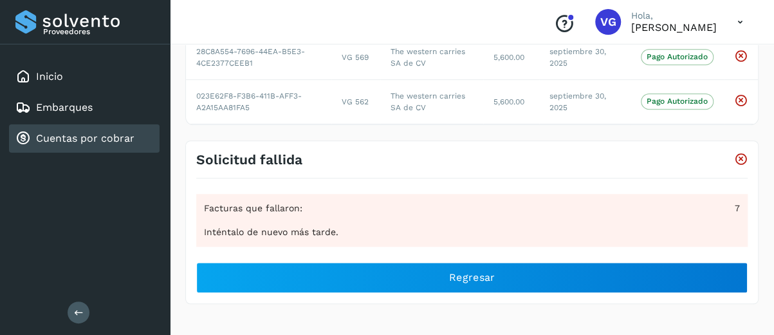
scroll to position [346, 0]
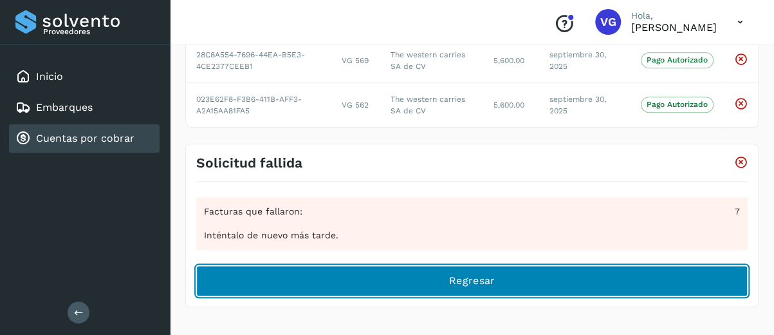
click at [552, 286] on button "Regresar" at bounding box center [471, 280] width 551 height 31
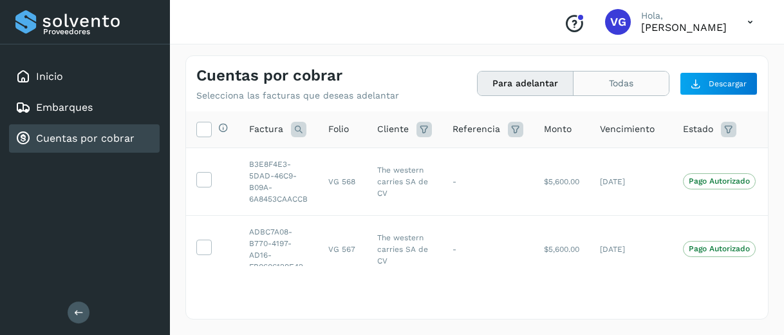
click at [629, 80] on button "Todas" at bounding box center [620, 83] width 95 height 24
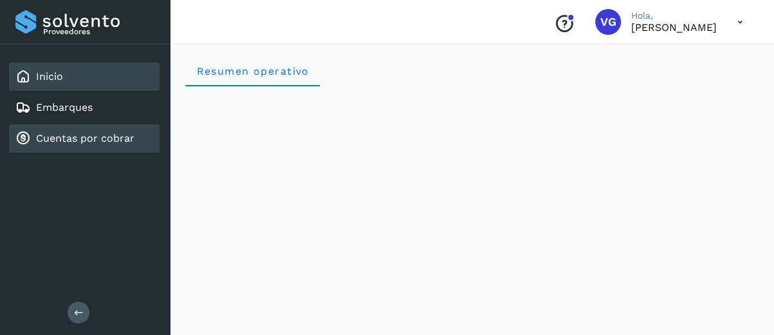
click at [133, 143] on link "Cuentas por cobrar" at bounding box center [85, 138] width 98 height 12
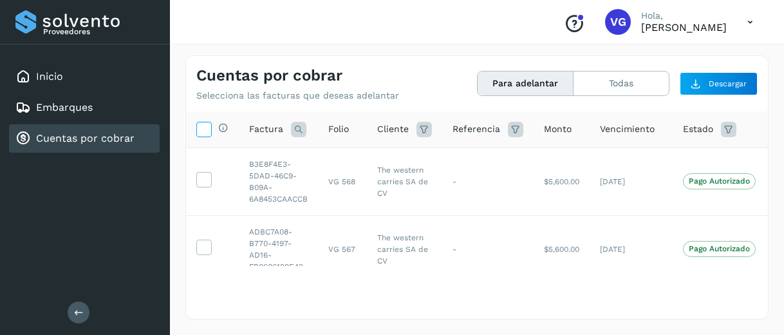
click at [199, 125] on icon at bounding box center [204, 129] width 14 height 14
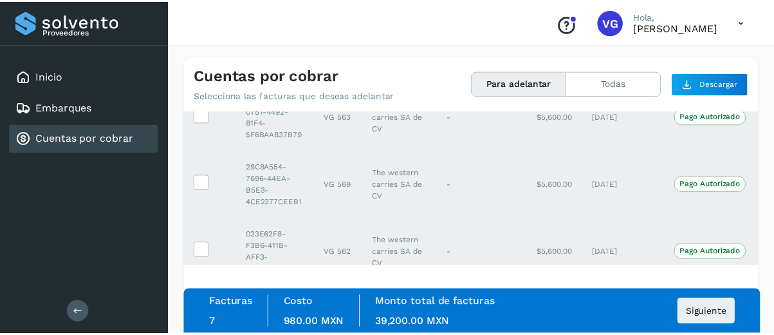
scroll to position [363, 0]
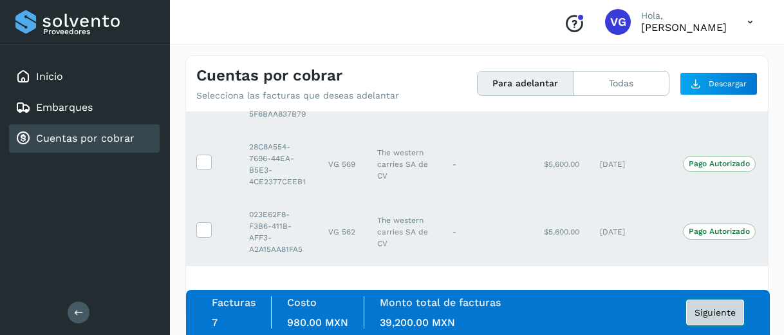
click at [712, 311] on span "Siguiente" at bounding box center [714, 312] width 41 height 9
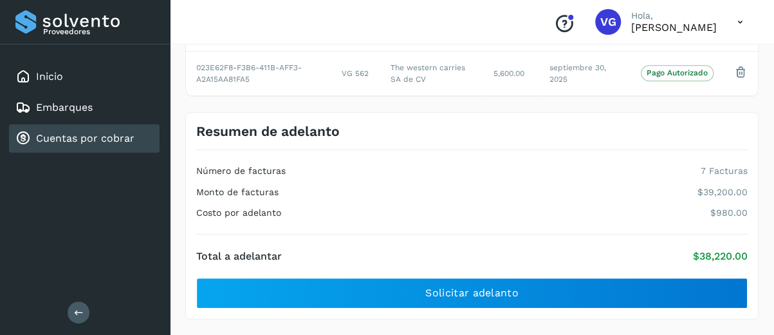
scroll to position [390, 0]
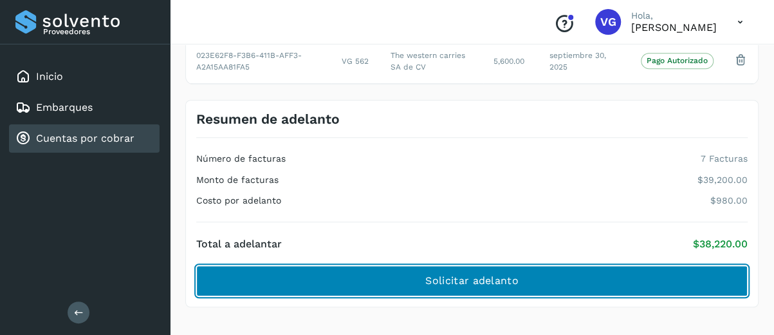
click at [620, 287] on button "Solicitar adelanto" at bounding box center [471, 280] width 551 height 31
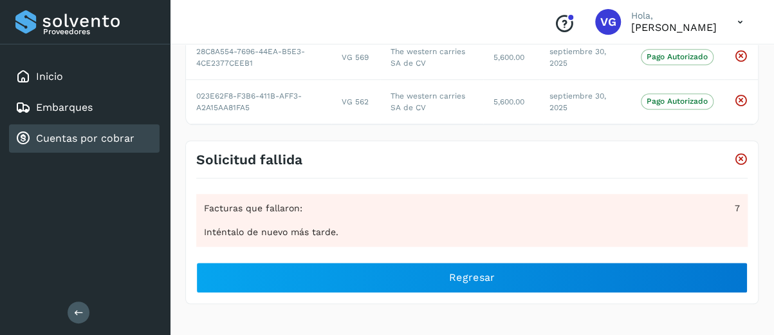
scroll to position [346, 0]
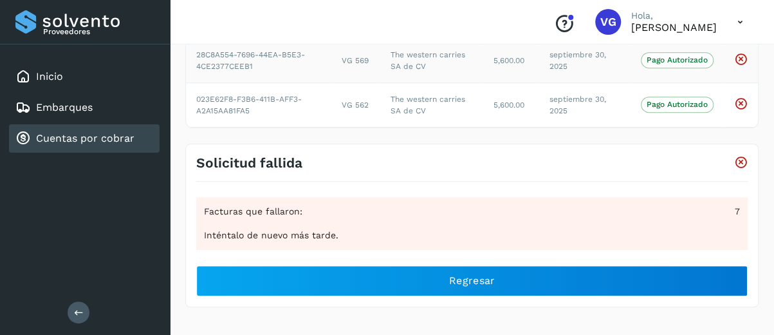
click at [628, 62] on td "septiembre 30, 2025" at bounding box center [584, 60] width 91 height 44
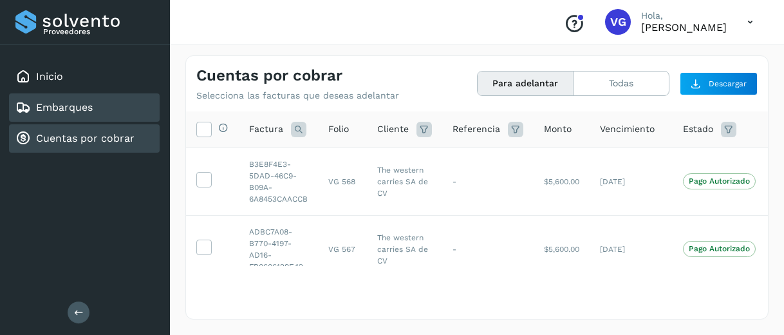
click at [58, 107] on link "Embarques" at bounding box center [64, 107] width 57 height 12
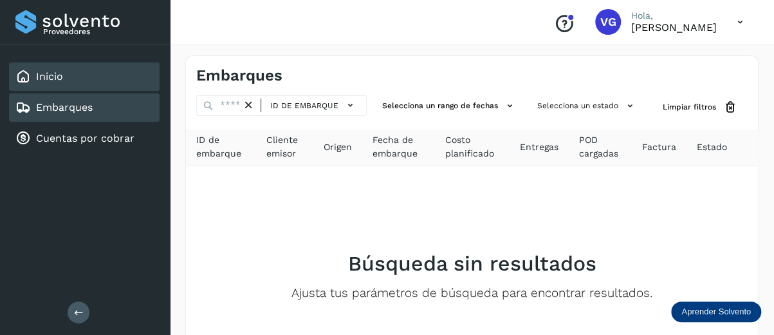
click at [95, 68] on div "Inicio" at bounding box center [84, 76] width 151 height 28
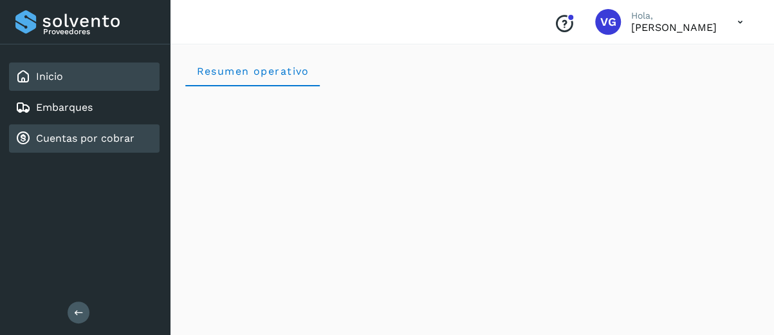
click at [54, 142] on link "Cuentas por cobrar" at bounding box center [85, 138] width 98 height 12
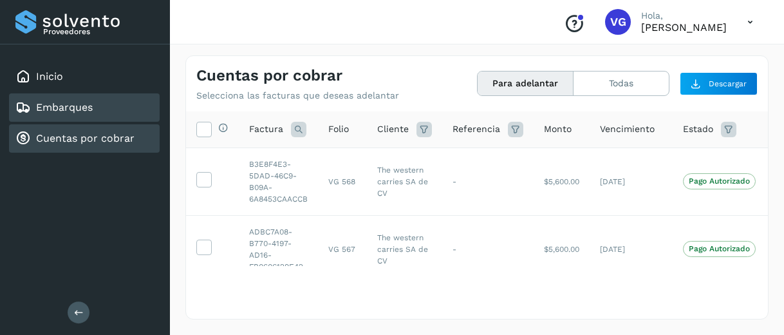
click at [145, 116] on div "Embarques" at bounding box center [84, 107] width 151 height 28
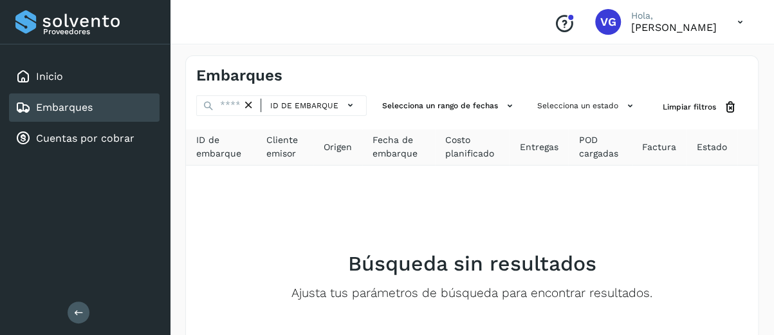
click at [145, 116] on div "Embarques" at bounding box center [84, 107] width 151 height 28
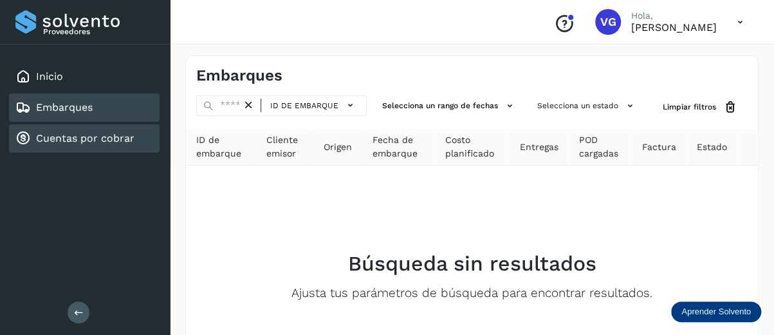
drag, startPoint x: 145, startPoint y: 116, endPoint x: 122, endPoint y: 140, distance: 33.7
click at [122, 140] on div "Inicio Embarques Cuentas por cobrar" at bounding box center [85, 107] width 170 height 126
click at [122, 140] on link "Cuentas por cobrar" at bounding box center [85, 138] width 98 height 12
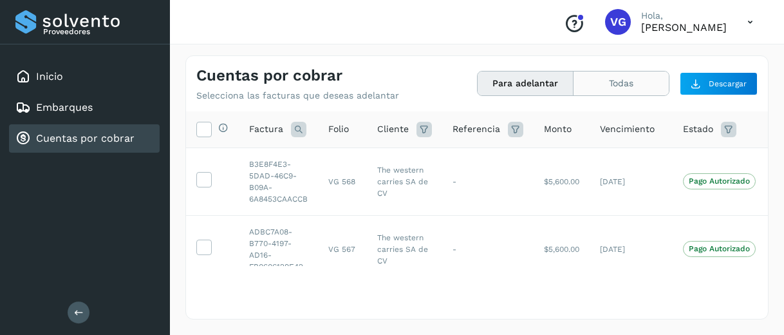
click at [613, 79] on button "Todas" at bounding box center [620, 83] width 95 height 24
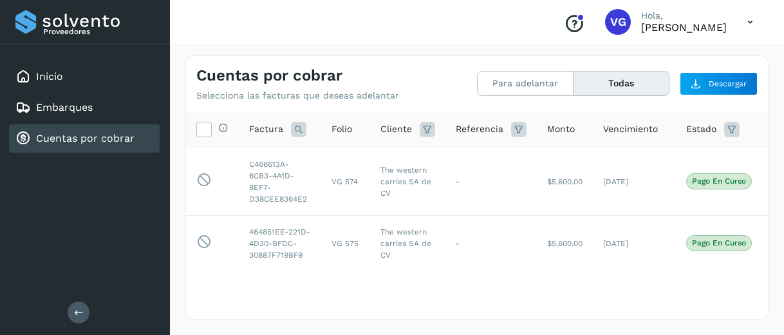
click at [176, 124] on div "Cuentas por cobrar Selecciona las facturas que deseas adelantar Para adelantar …" at bounding box center [477, 187] width 614 height 295
drag, startPoint x: 452, startPoint y: 48, endPoint x: 517, endPoint y: 80, distance: 72.5
click at [517, 80] on div "Cuentas por cobrar Selecciona las facturas que deseas adelantar Para adelantar …" at bounding box center [477, 187] width 614 height 295
click at [517, 80] on button "Para adelantar" at bounding box center [525, 83] width 96 height 24
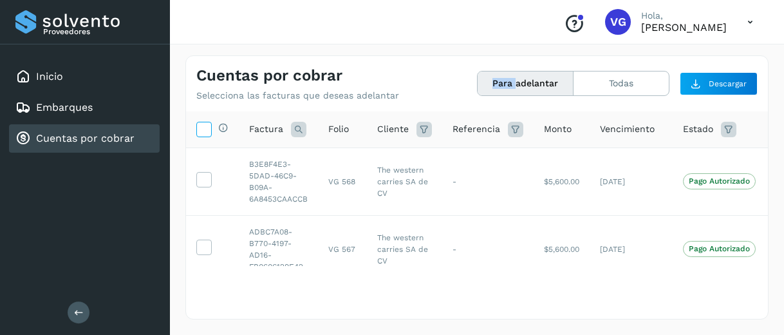
click at [203, 128] on icon at bounding box center [204, 129] width 14 height 14
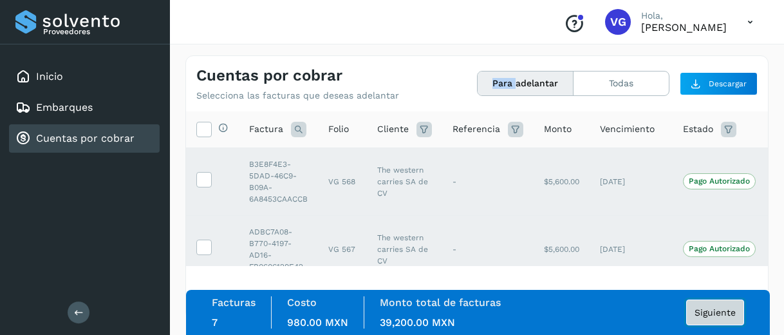
click at [712, 316] on span "Siguiente" at bounding box center [714, 312] width 41 height 9
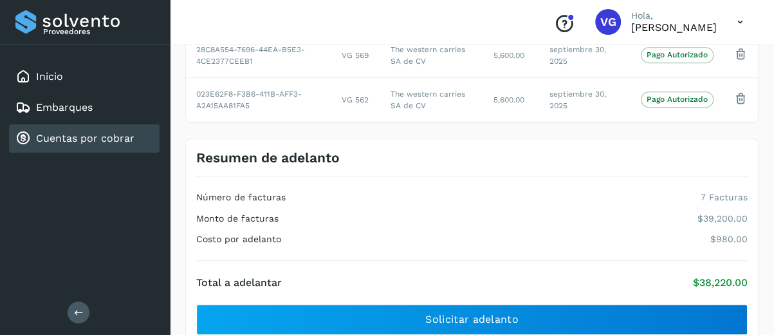
scroll to position [390, 0]
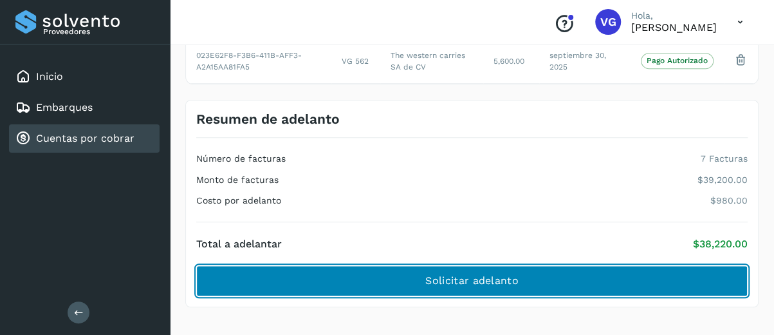
click at [565, 268] on button "Solicitar adelanto" at bounding box center [471, 280] width 551 height 31
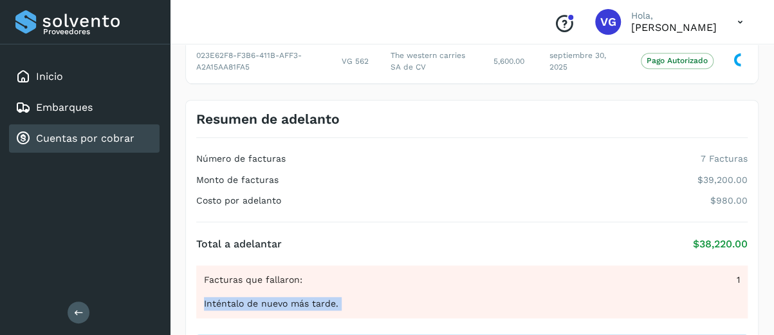
drag, startPoint x: 748, startPoint y: 286, endPoint x: 778, endPoint y: 325, distance: 48.6
click at [774, 325] on html "Proveedores Inicio Embarques Cuentas por cobrar Salir Conoce nuestros beneficio…" at bounding box center [387, 8] width 774 height 796
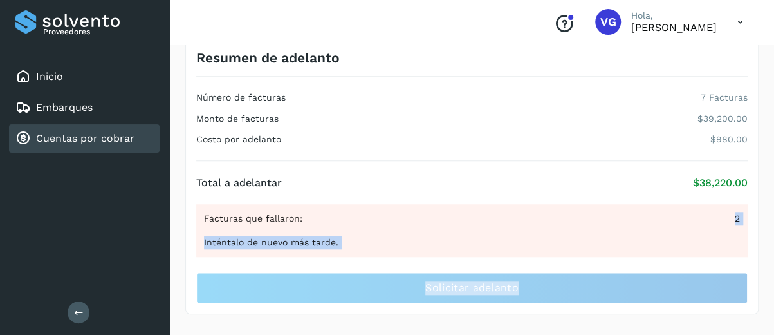
scroll to position [458, 0]
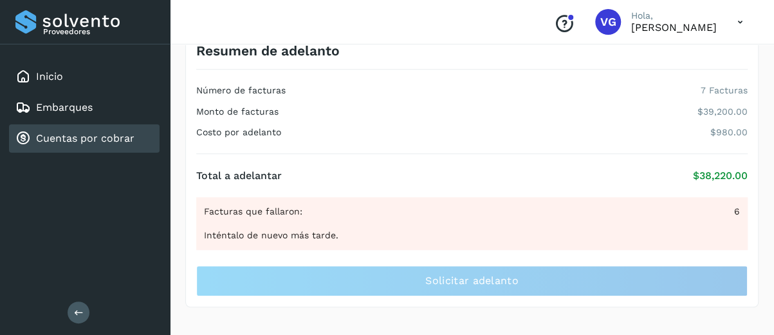
scroll to position [346, 0]
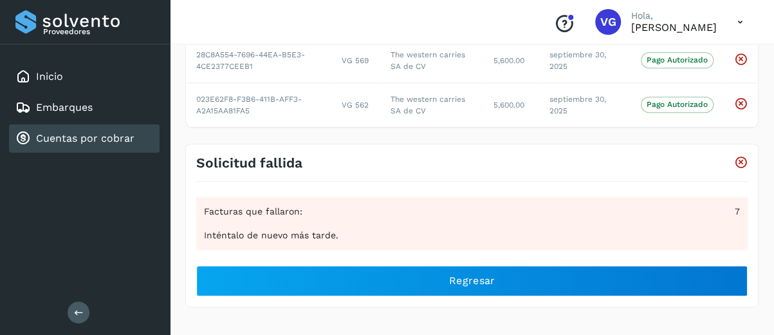
click at [157, 146] on div "Cuentas por cobrar" at bounding box center [84, 138] width 151 height 28
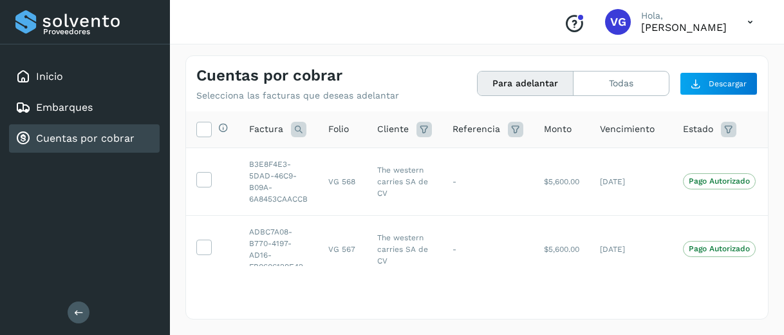
click at [408, 104] on div "Cuentas por cobrar Selecciona las facturas que deseas adelantar Para adelantar …" at bounding box center [476, 187] width 583 height 264
click at [596, 102] on div "Cuentas por cobrar Selecciona las facturas que deseas adelantar Para adelantar …" at bounding box center [476, 187] width 583 height 264
click at [597, 88] on button "Todas" at bounding box center [620, 83] width 95 height 24
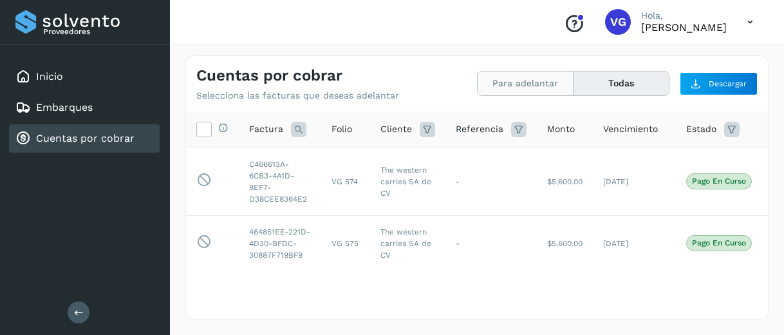
click at [519, 91] on button "Para adelantar" at bounding box center [525, 83] width 96 height 24
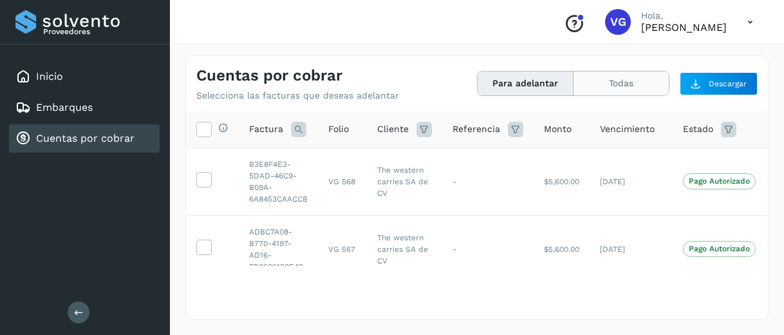
click at [625, 85] on button "Todas" at bounding box center [620, 83] width 95 height 24
click at [201, 132] on icon at bounding box center [204, 129] width 14 height 14
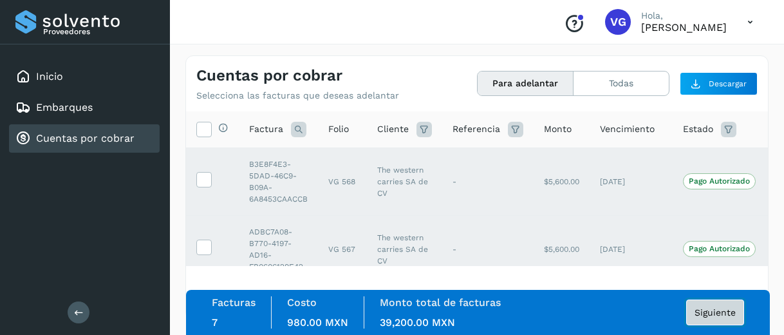
click at [710, 319] on button "Siguiente" at bounding box center [715, 312] width 58 height 26
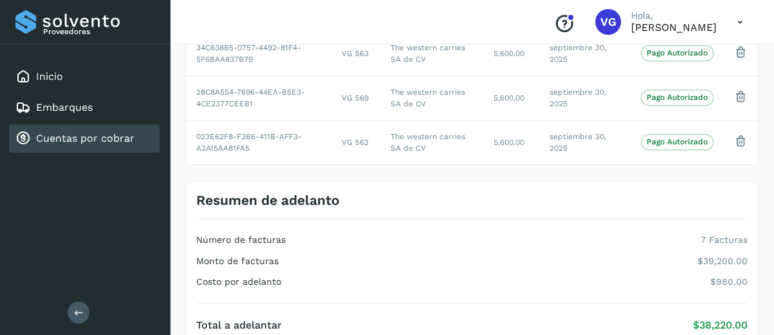
scroll to position [390, 0]
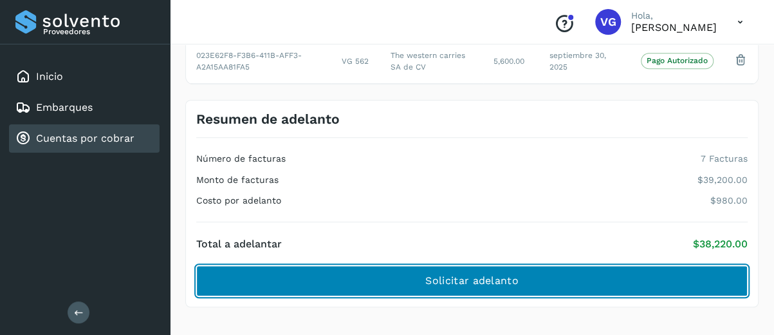
click at [495, 279] on span "Solicitar adelanto" at bounding box center [471, 280] width 93 height 14
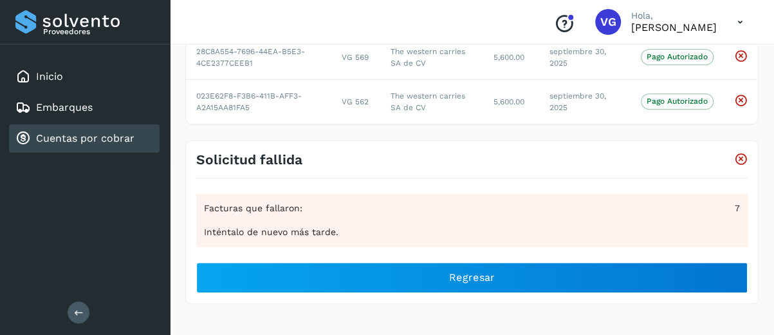
scroll to position [346, 0]
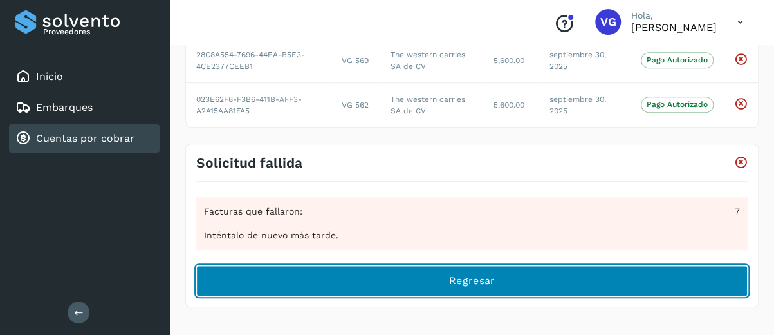
click at [369, 280] on button "Regresar" at bounding box center [471, 280] width 551 height 31
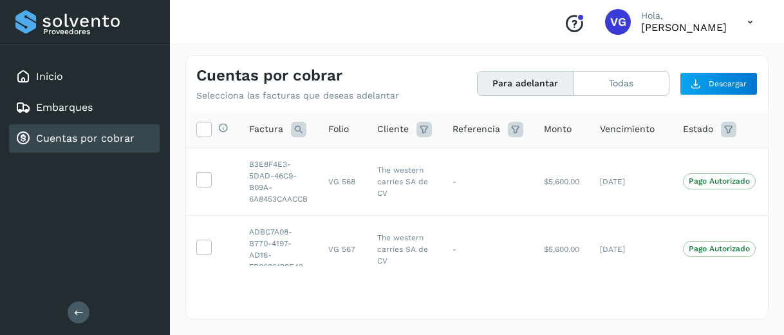
click at [670, 303] on div "Selecciona todas las facturas disponibles para adelanto Factura Folio Cliente R…" at bounding box center [477, 214] width 582 height 206
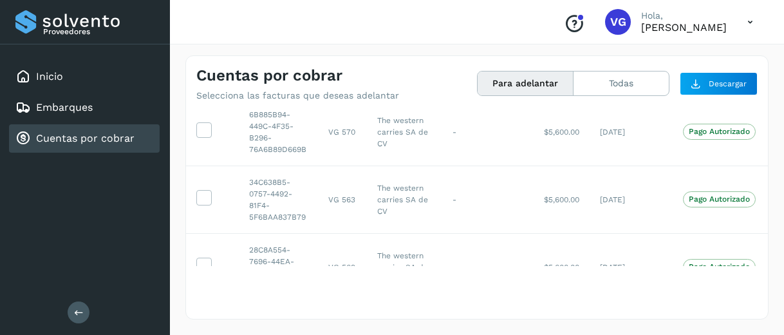
scroll to position [363, 0]
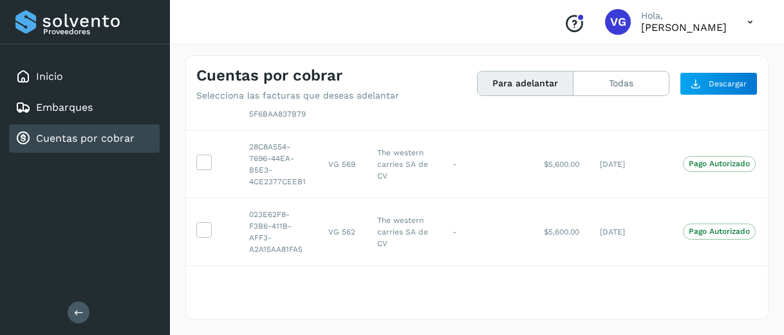
click at [564, 28] on icon "Conoce nuestros beneficios" at bounding box center [574, 24] width 21 height 21
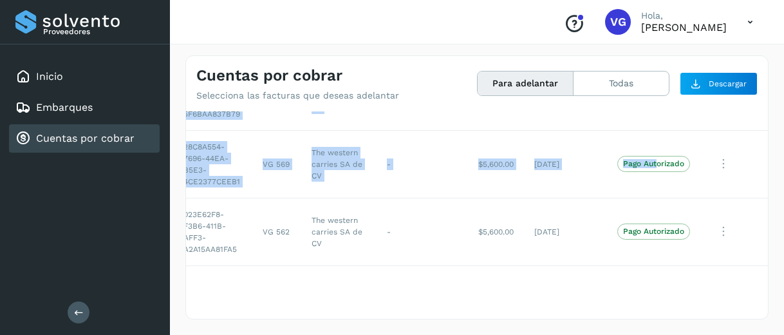
drag, startPoint x: 723, startPoint y: 177, endPoint x: 765, endPoint y: 140, distance: 55.6
click at [765, 140] on div "Selecciona todas las facturas disponibles para adelanto Factura Folio Cliente R…" at bounding box center [477, 188] width 582 height 154
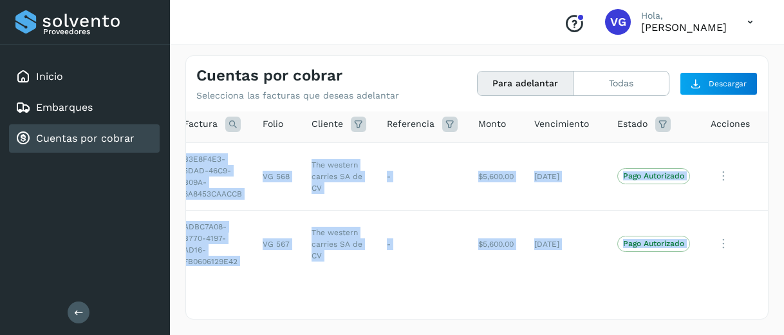
scroll to position [0, 75]
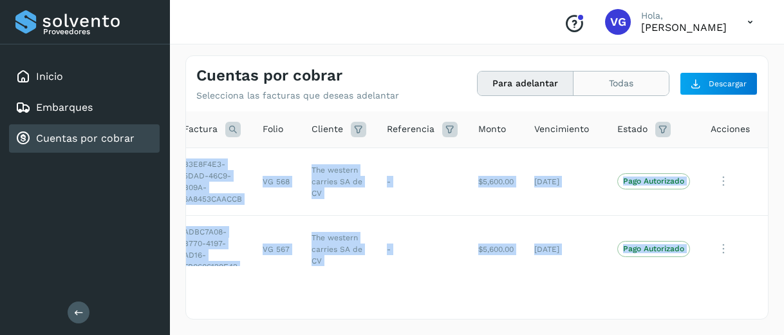
click at [618, 86] on button "Todas" at bounding box center [620, 83] width 95 height 24
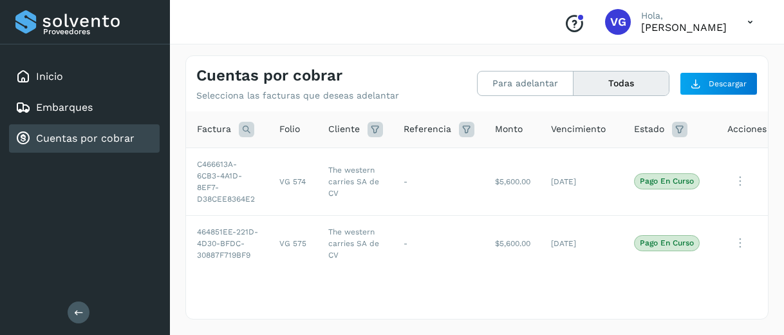
click at [582, 275] on div "Selecciona todas las facturas disponibles para adelanto Factura Folio Cliente R…" at bounding box center [477, 214] width 582 height 206
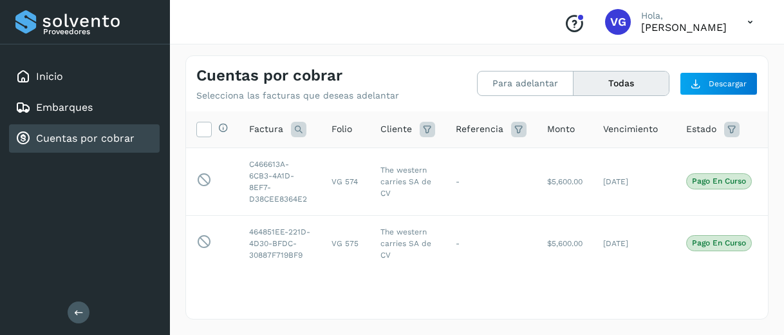
drag, startPoint x: 551, startPoint y: 132, endPoint x: 423, endPoint y: -28, distance: 205.1
click at [423, 0] on html "Proveedores Inicio Embarques Cuentas por cobrar Salir Conoce nuestros beneficio…" at bounding box center [392, 167] width 784 height 335
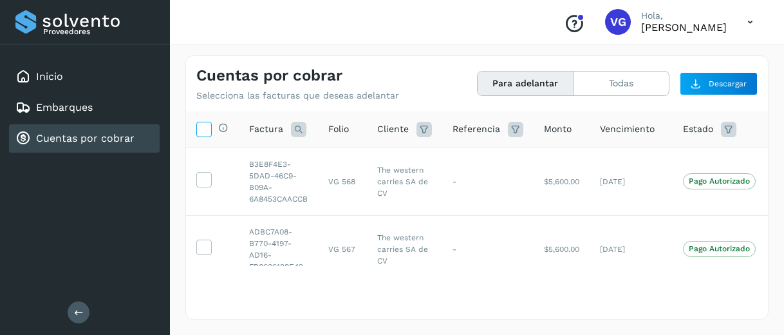
click at [201, 133] on icon at bounding box center [204, 129] width 14 height 14
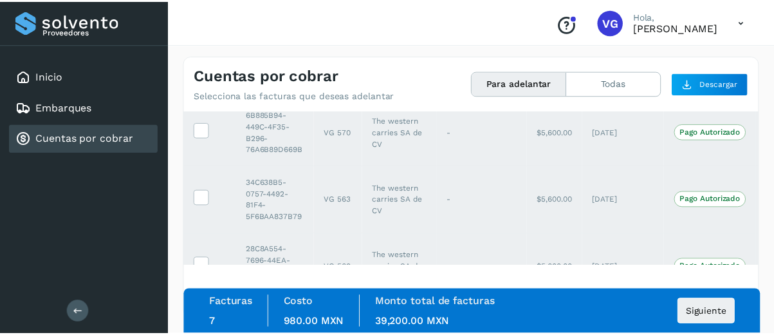
scroll to position [363, 0]
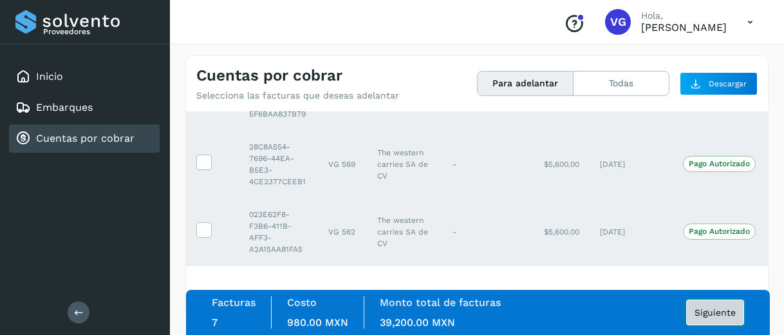
click at [712, 312] on span "Siguiente" at bounding box center [714, 312] width 41 height 9
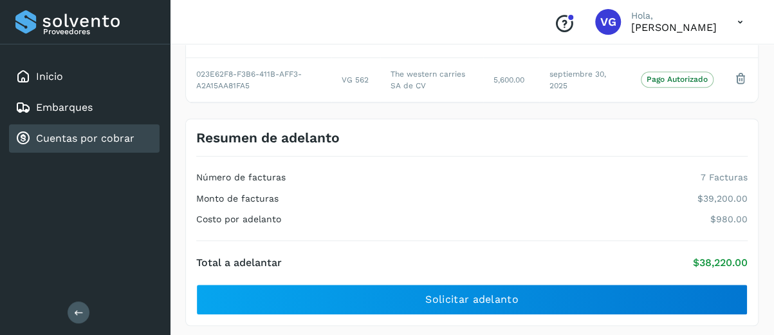
scroll to position [390, 0]
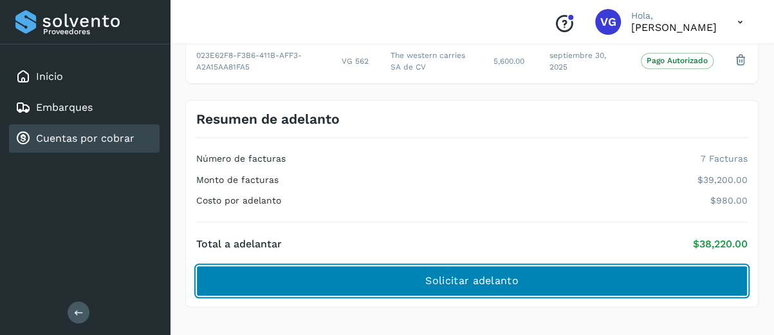
click at [638, 281] on button "Solicitar adelanto" at bounding box center [471, 280] width 551 height 31
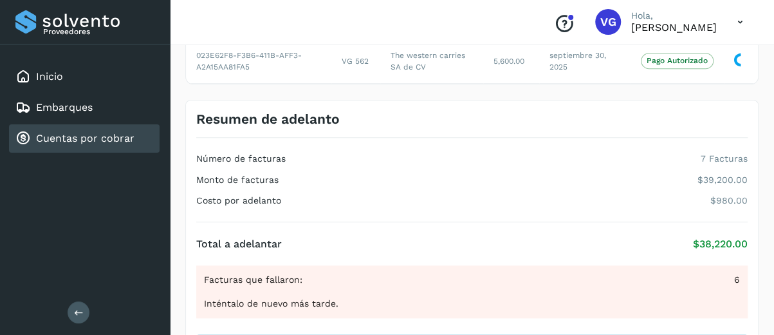
scroll to position [346, 0]
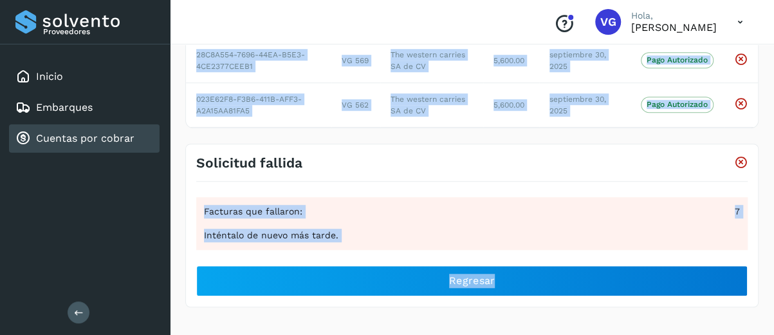
drag, startPoint x: 767, startPoint y: 52, endPoint x: 564, endPoint y: 312, distance: 329.6
click at [564, 312] on div "Cuentas por cobrar Facturas a Adelantar Facturas a Adelantar Confirma el adelan…" at bounding box center [472, 16] width 604 height 644
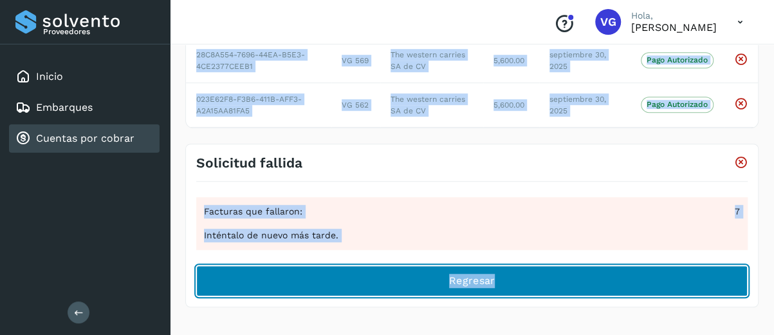
drag, startPoint x: 564, startPoint y: 312, endPoint x: 522, endPoint y: 272, distance: 57.8
click at [522, 272] on button "Regresar" at bounding box center [471, 280] width 551 height 31
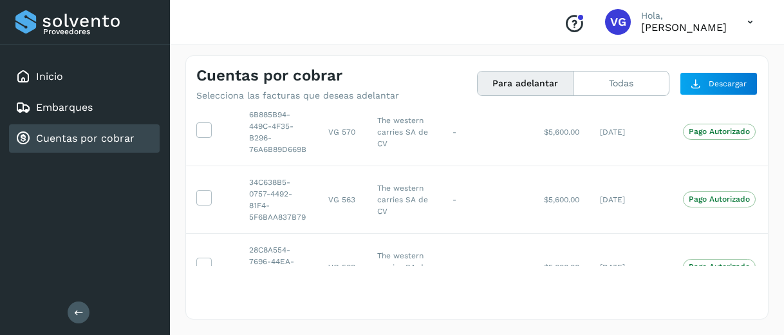
scroll to position [363, 0]
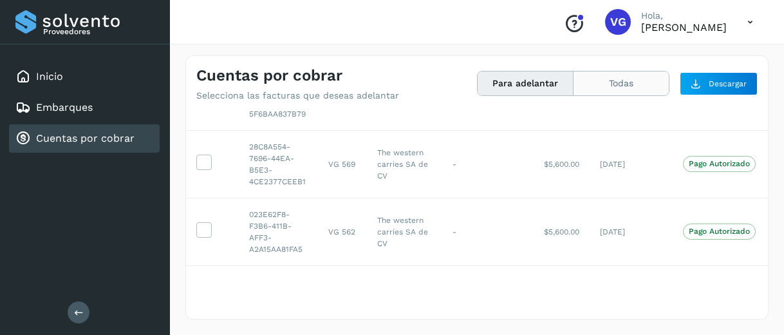
click at [621, 82] on button "Todas" at bounding box center [620, 83] width 95 height 24
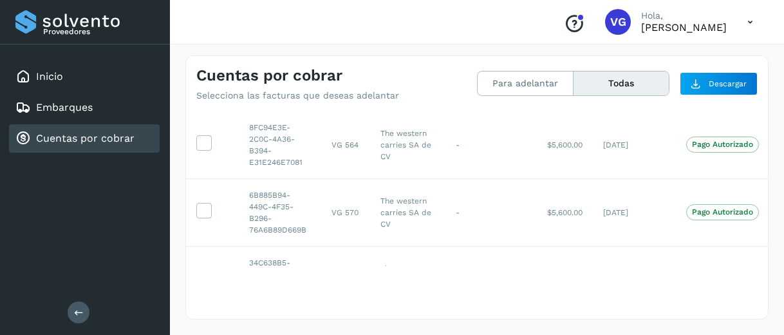
drag, startPoint x: 602, startPoint y: 91, endPoint x: 435, endPoint y: -33, distance: 208.3
click at [435, 0] on html "Proveedores Inicio Embarques Cuentas por cobrar Salir Conoce nuestros beneficio…" at bounding box center [392, 167] width 784 height 335
click at [755, 50] on div "Cuentas por cobrar Selecciona las facturas que deseas adelantar Para adelantar …" at bounding box center [477, 187] width 614 height 295
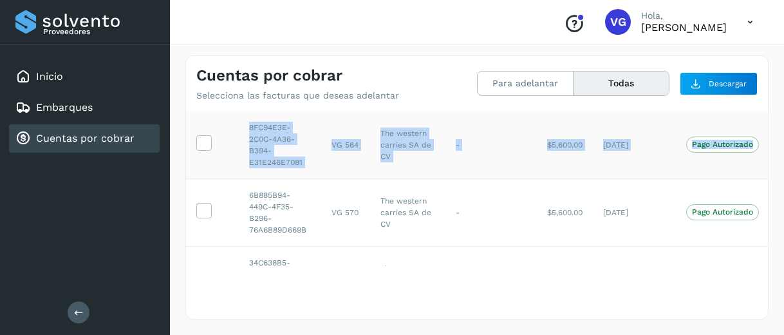
drag, startPoint x: 755, startPoint y: 50, endPoint x: 754, endPoint y: 135, distance: 84.9
click at [754, 135] on div "Cuentas por cobrar Selecciona las facturas que deseas adelantar Para adelantar …" at bounding box center [477, 187] width 614 height 295
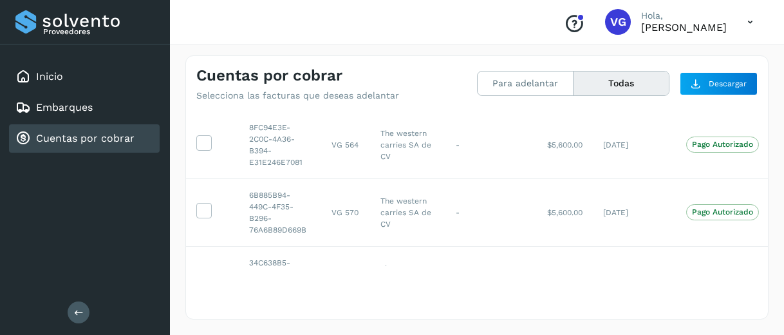
drag, startPoint x: 754, startPoint y: 135, endPoint x: 778, endPoint y: 169, distance: 41.6
click at [778, 169] on div "Cuentas por cobrar Selecciona las facturas que deseas adelantar Para adelantar …" at bounding box center [477, 187] width 614 height 295
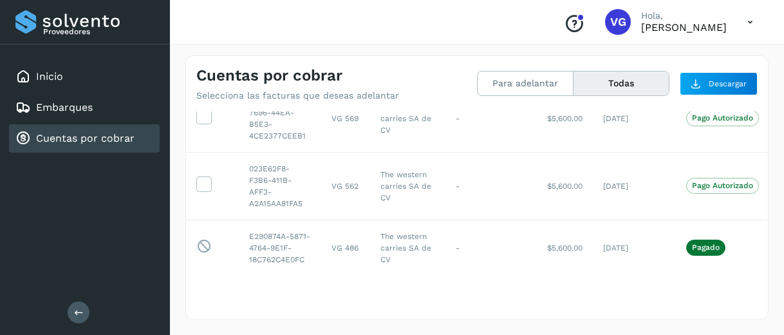
scroll to position [594, 0]
click at [583, 87] on button "Todas" at bounding box center [620, 83] width 95 height 24
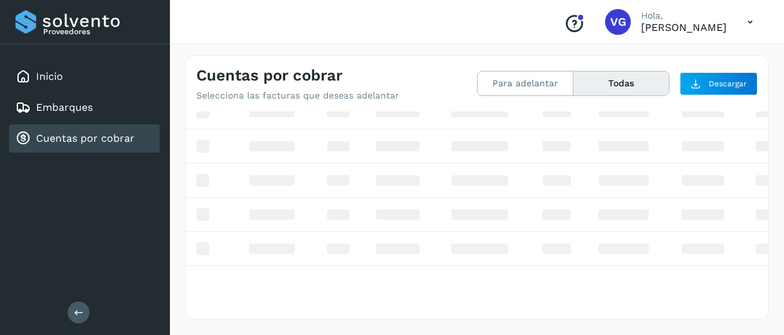
scroll to position [163, 0]
click at [701, 133] on div "Cuentas por cobrar Selecciona las facturas que deseas adelantar Para adelantar …" at bounding box center [476, 187] width 583 height 264
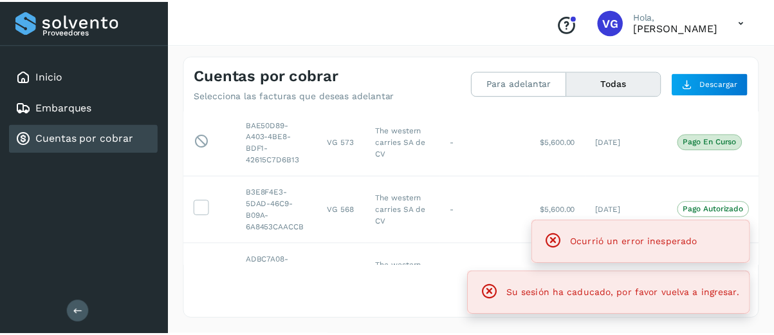
scroll to position [594, 0]
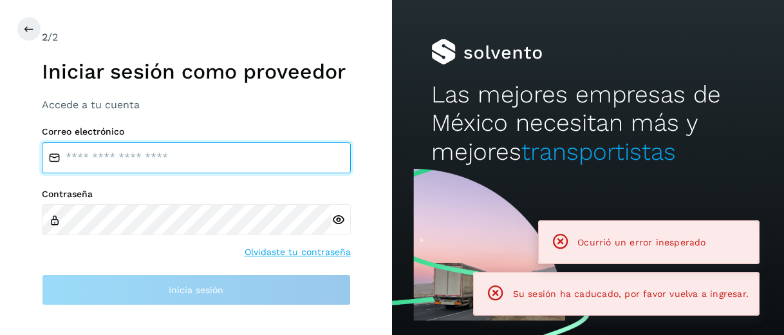
type input "**********"
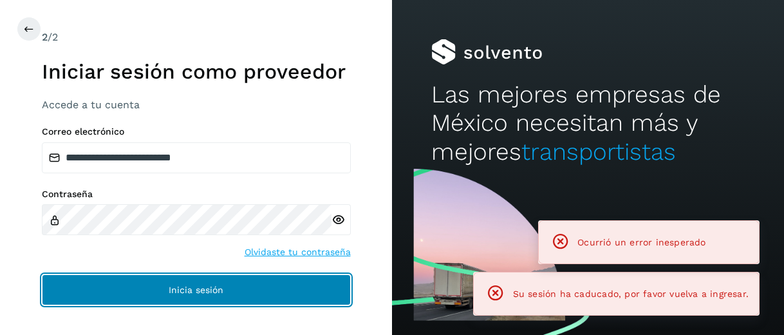
click at [185, 298] on button "Inicia sesión" at bounding box center [196, 289] width 309 height 31
